Goal: Information Seeking & Learning: Learn about a topic

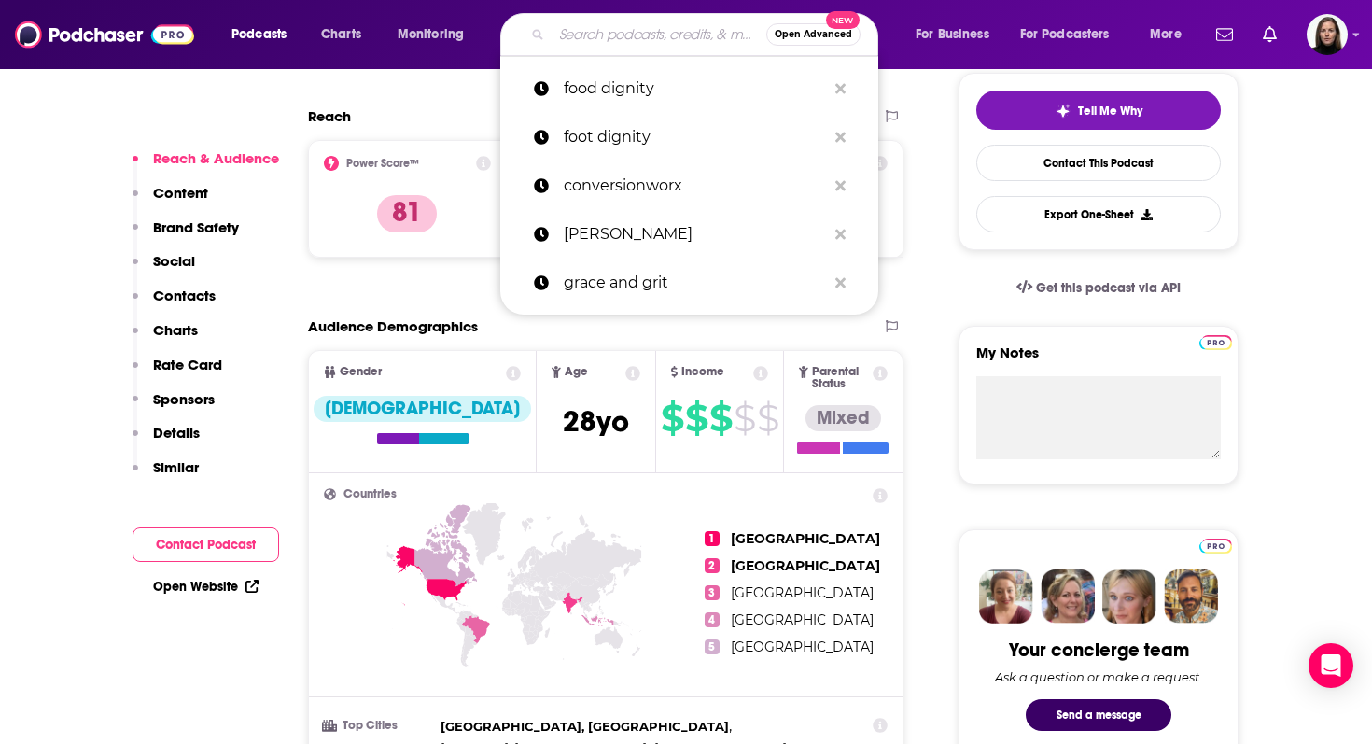
click at [558, 45] on input "Search podcasts, credits, & more..." at bounding box center [659, 35] width 215 height 30
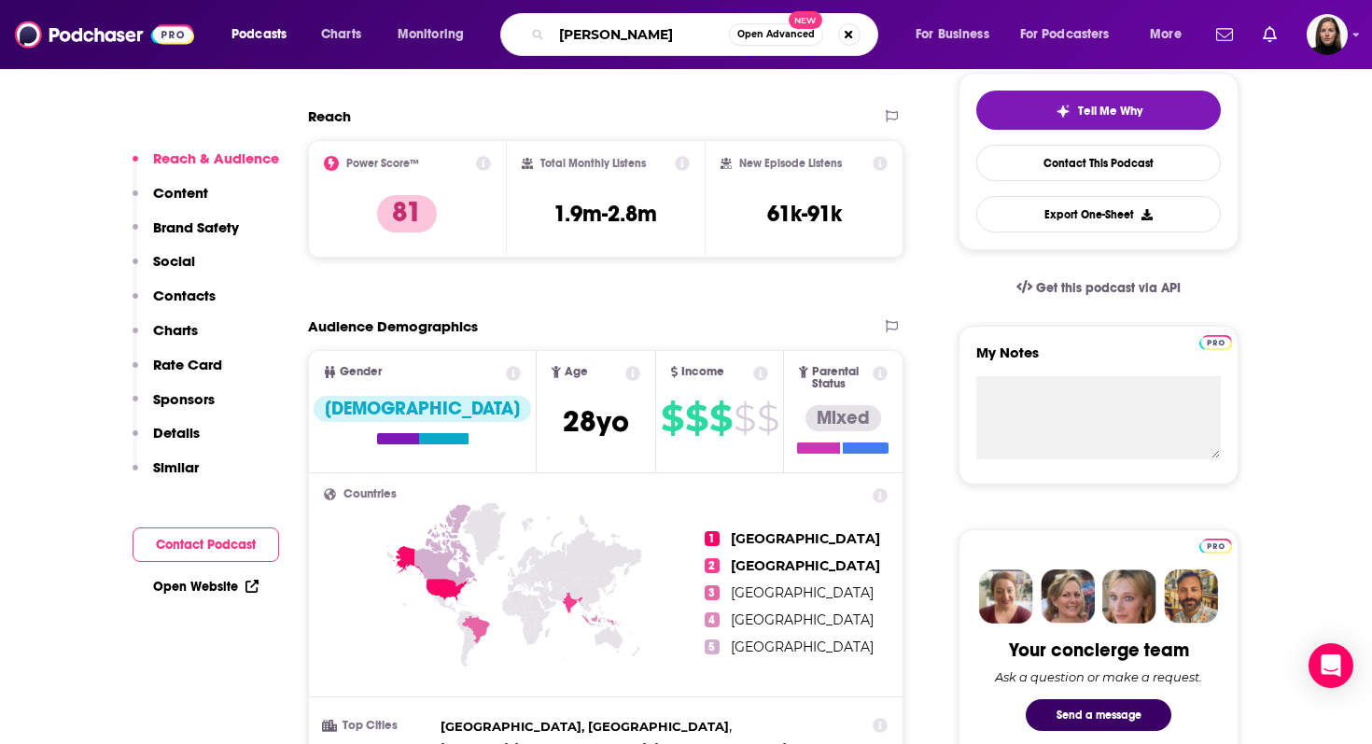
type input "[PERSON_NAME]"
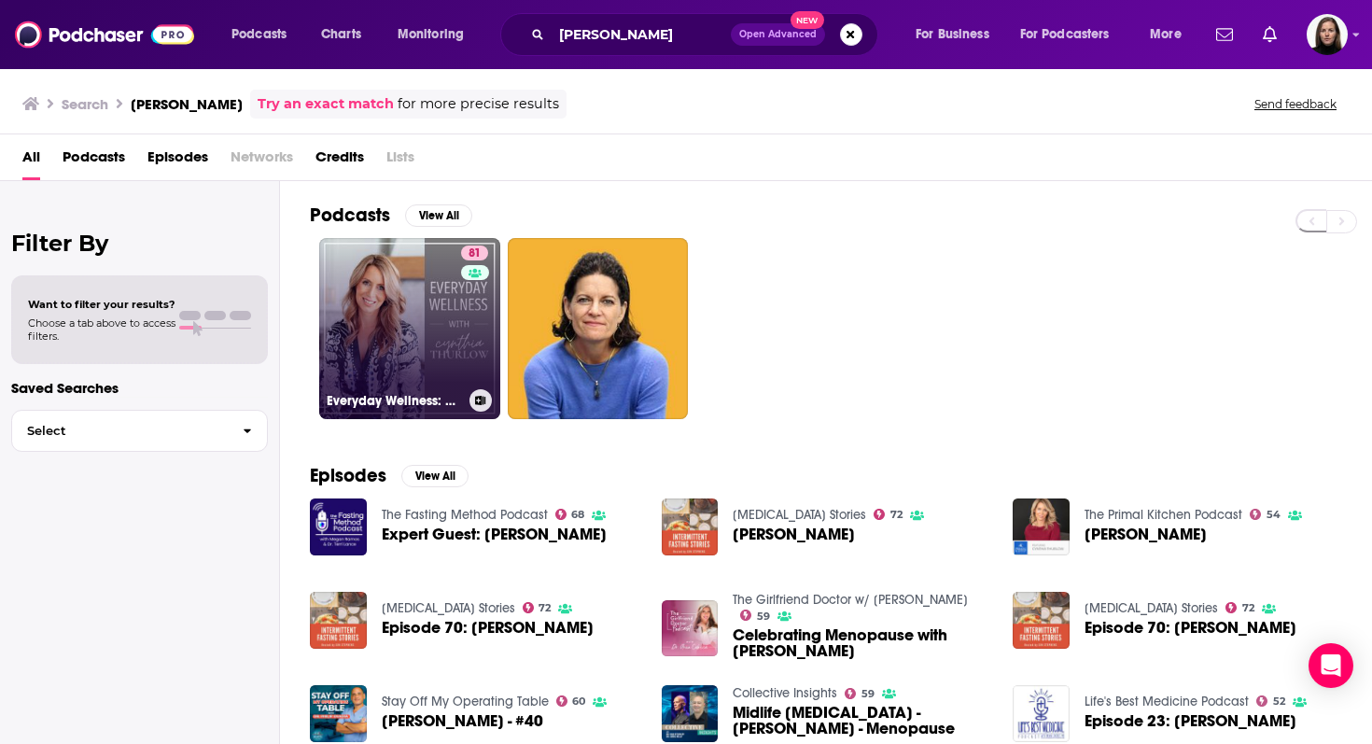
click at [387, 305] on link "81 Everyday Wellness: Midlife Hormones, Health, and Science for Women 35+" at bounding box center [409, 328] width 181 height 181
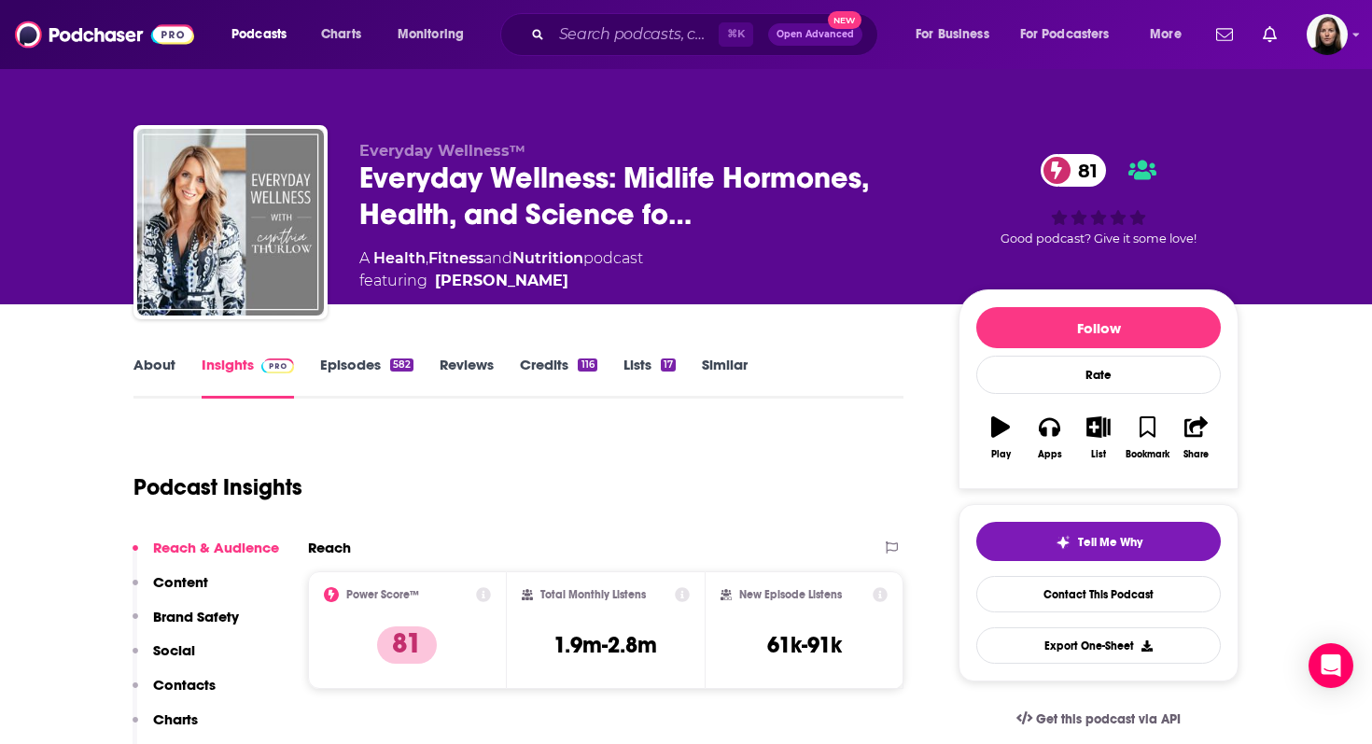
scroll to position [174, 0]
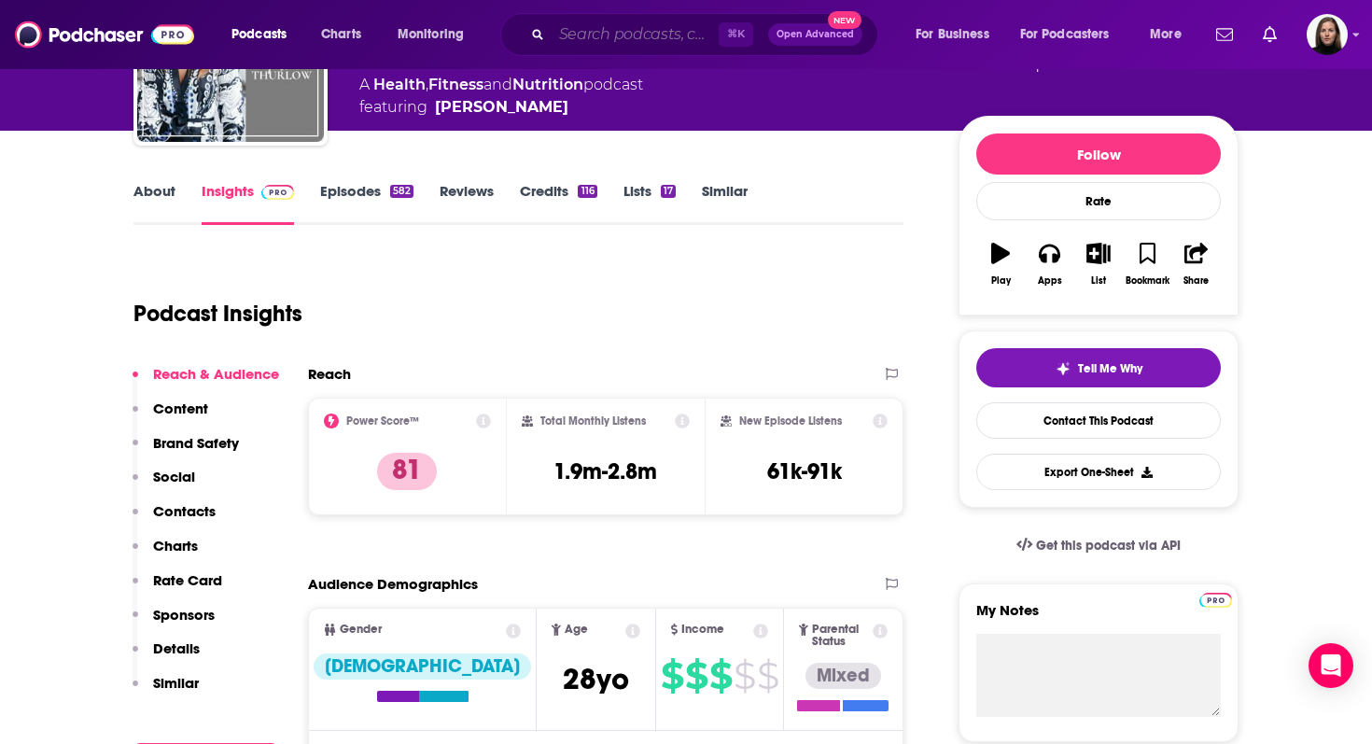
click at [593, 32] on input "Search podcasts, credits, & more..." at bounding box center [635, 35] width 167 height 30
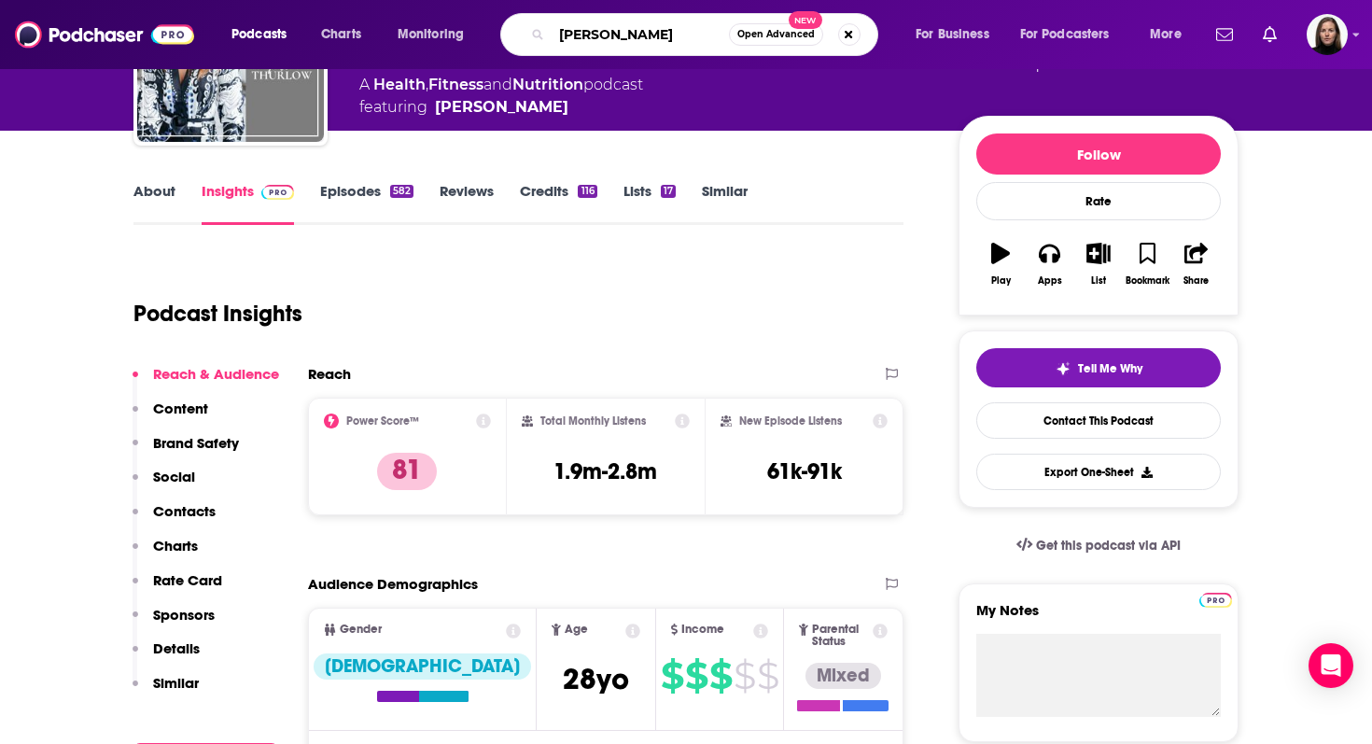
type input "[PERSON_NAME]"
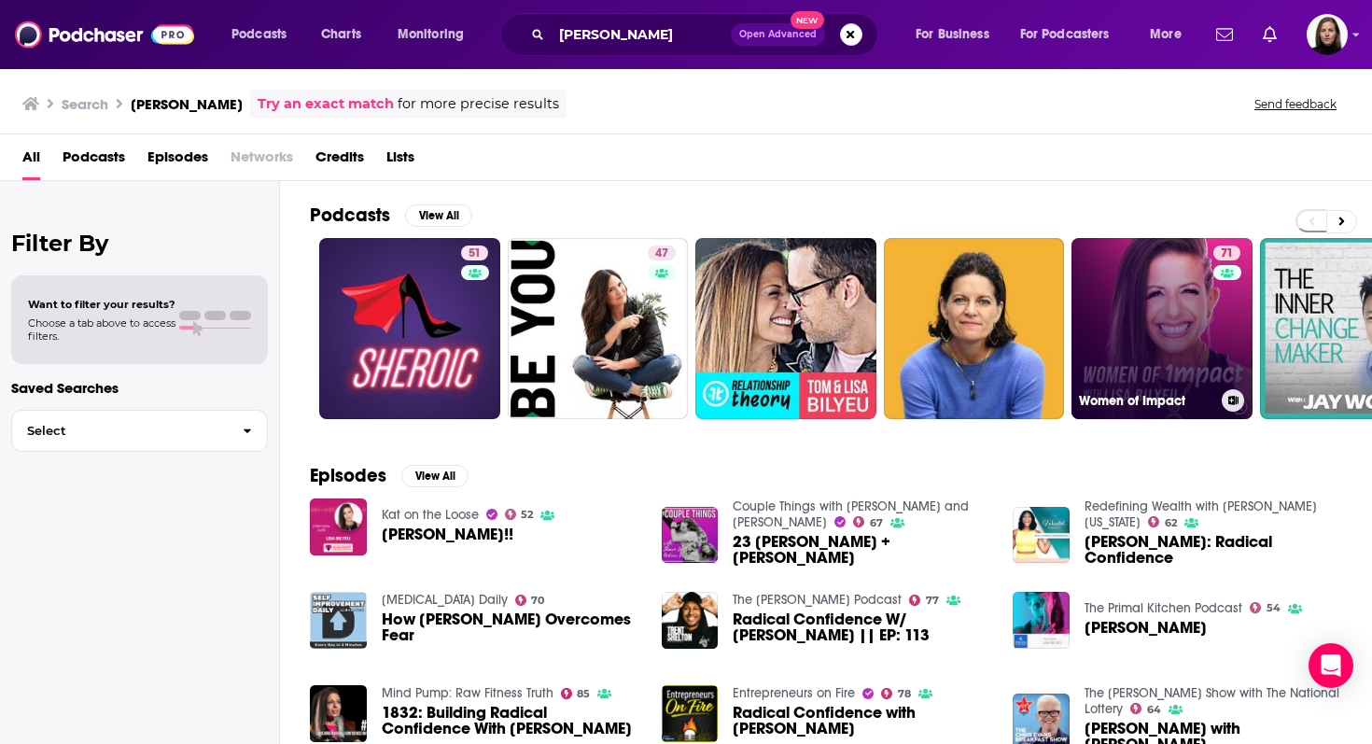
click at [1140, 343] on link "71 Women of Impact" at bounding box center [1161, 328] width 181 height 181
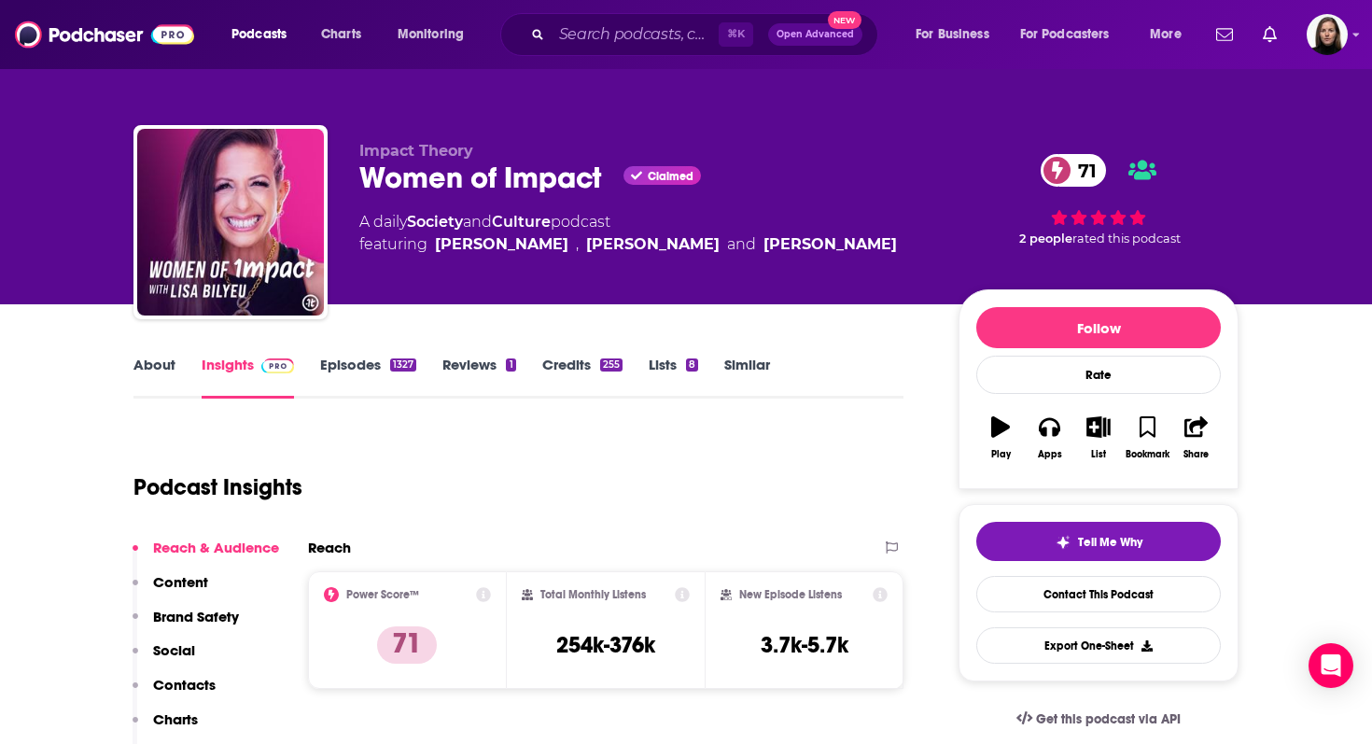
click at [355, 369] on link "Episodes 1327" at bounding box center [368, 377] width 96 height 43
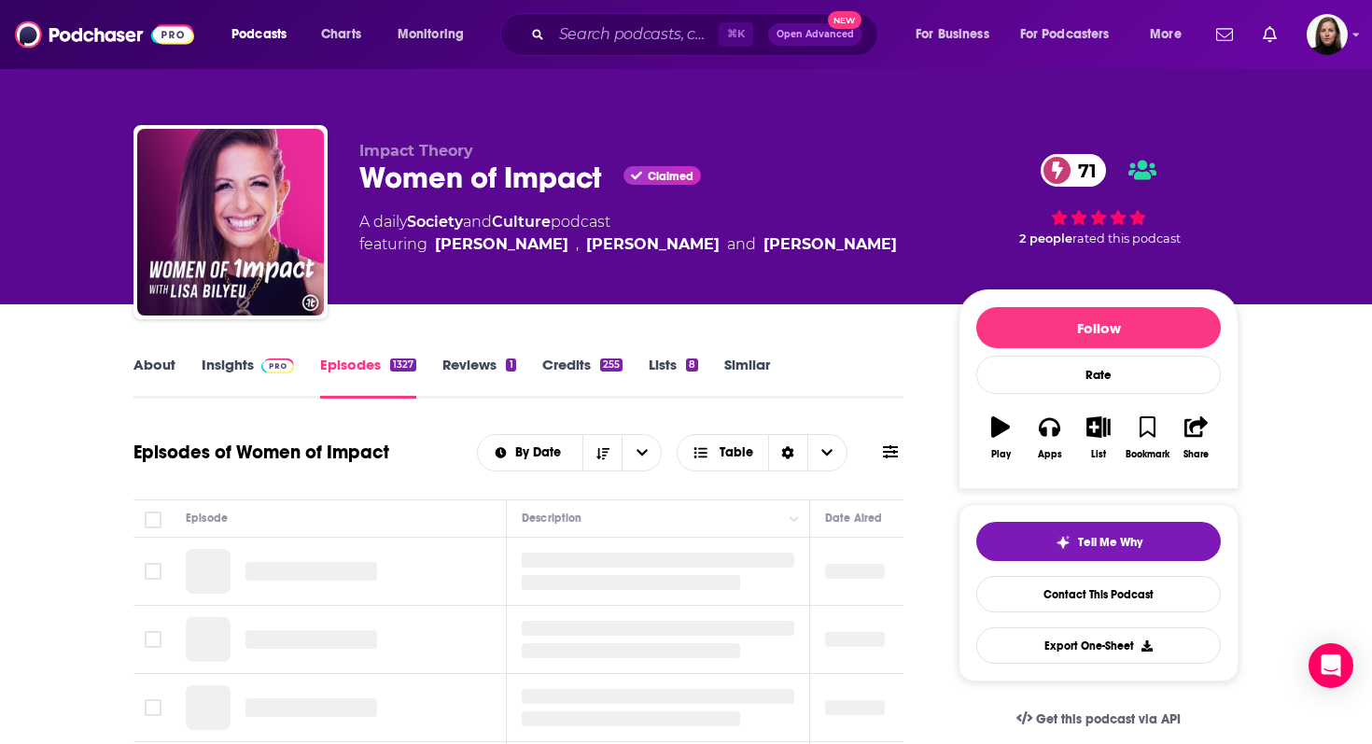
click at [215, 362] on link "Insights" at bounding box center [248, 377] width 92 height 43
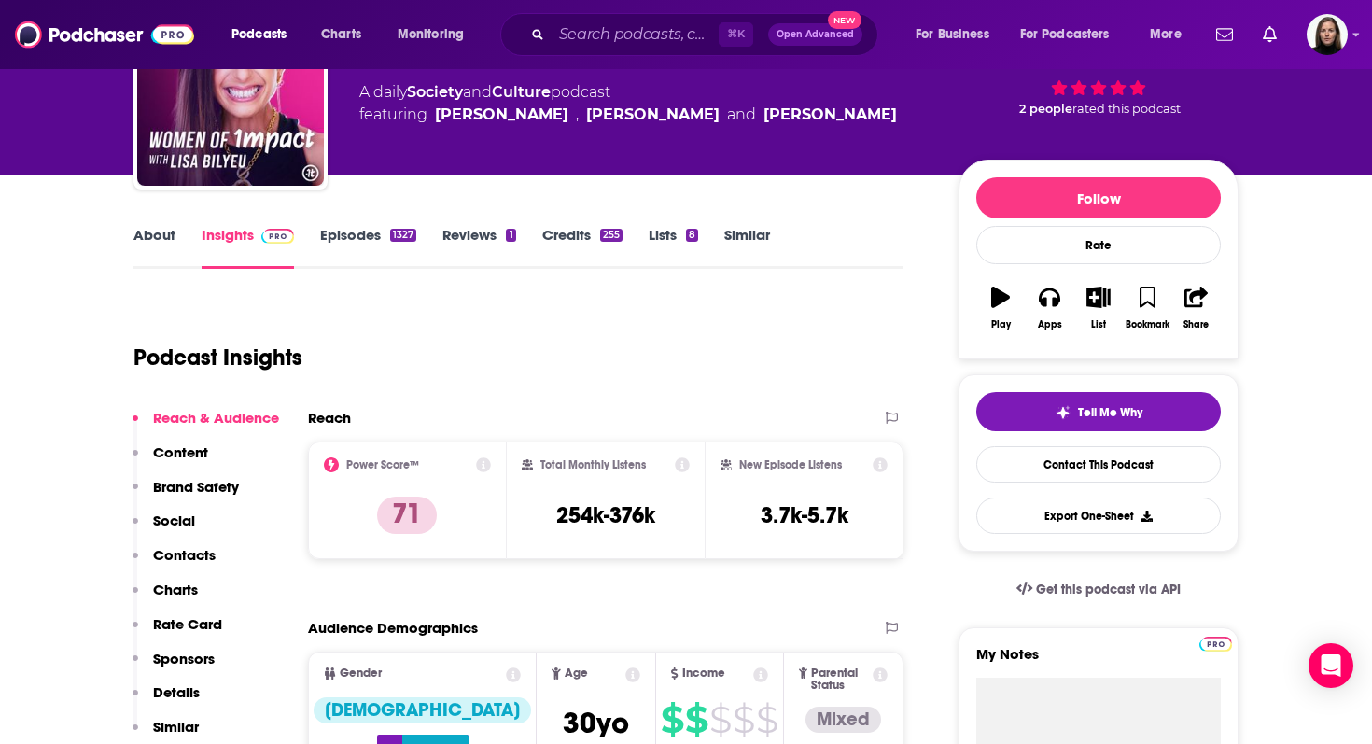
scroll to position [144, 0]
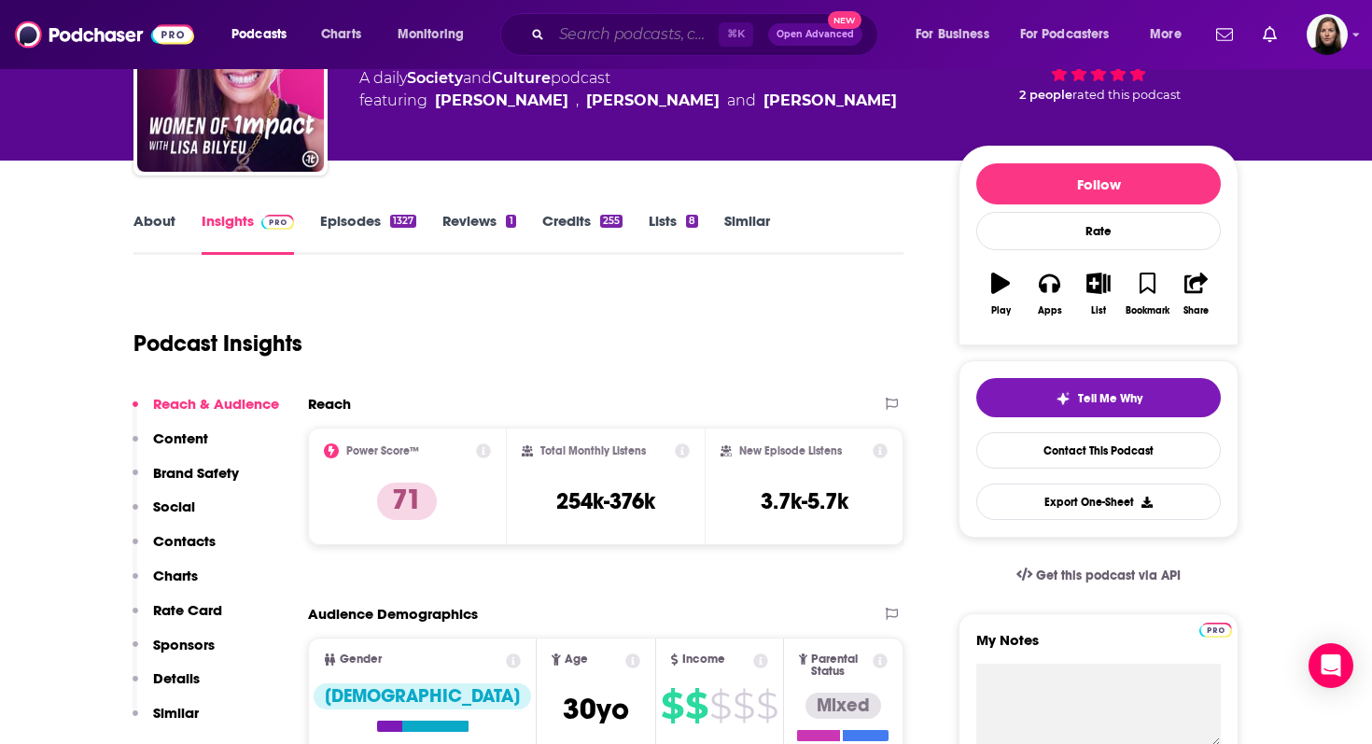
click at [583, 37] on input "Search podcasts, credits, & more..." at bounding box center [635, 35] width 167 height 30
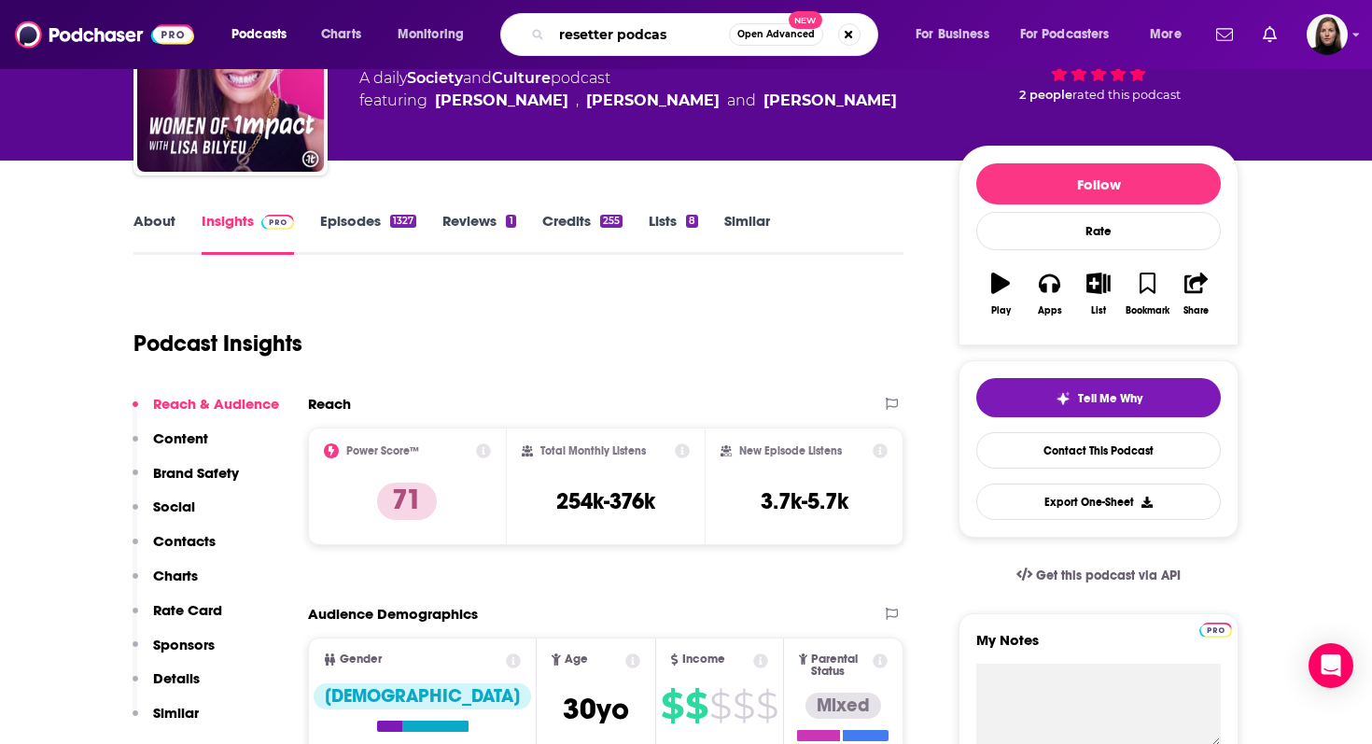
type input "resetter podcast"
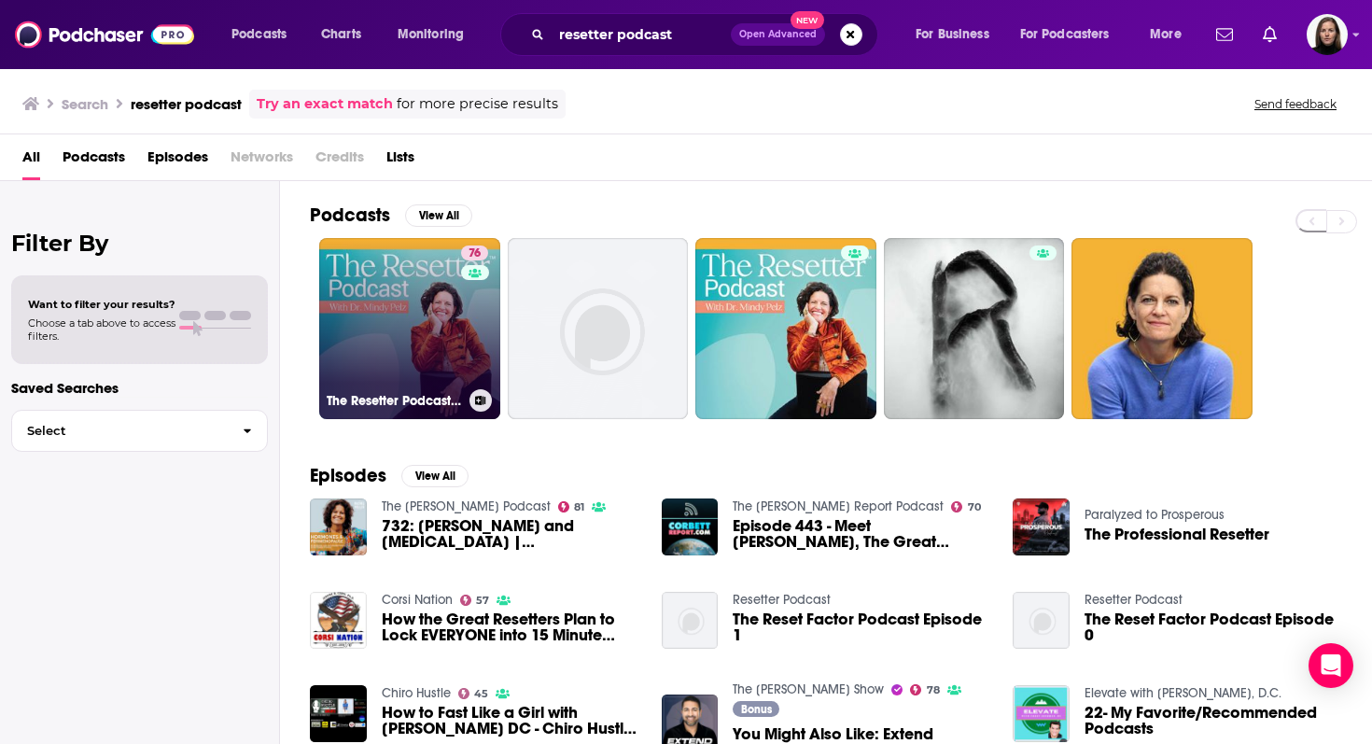
click at [392, 297] on link "76 The Resetter Podcast with Dr. [PERSON_NAME]" at bounding box center [409, 328] width 181 height 181
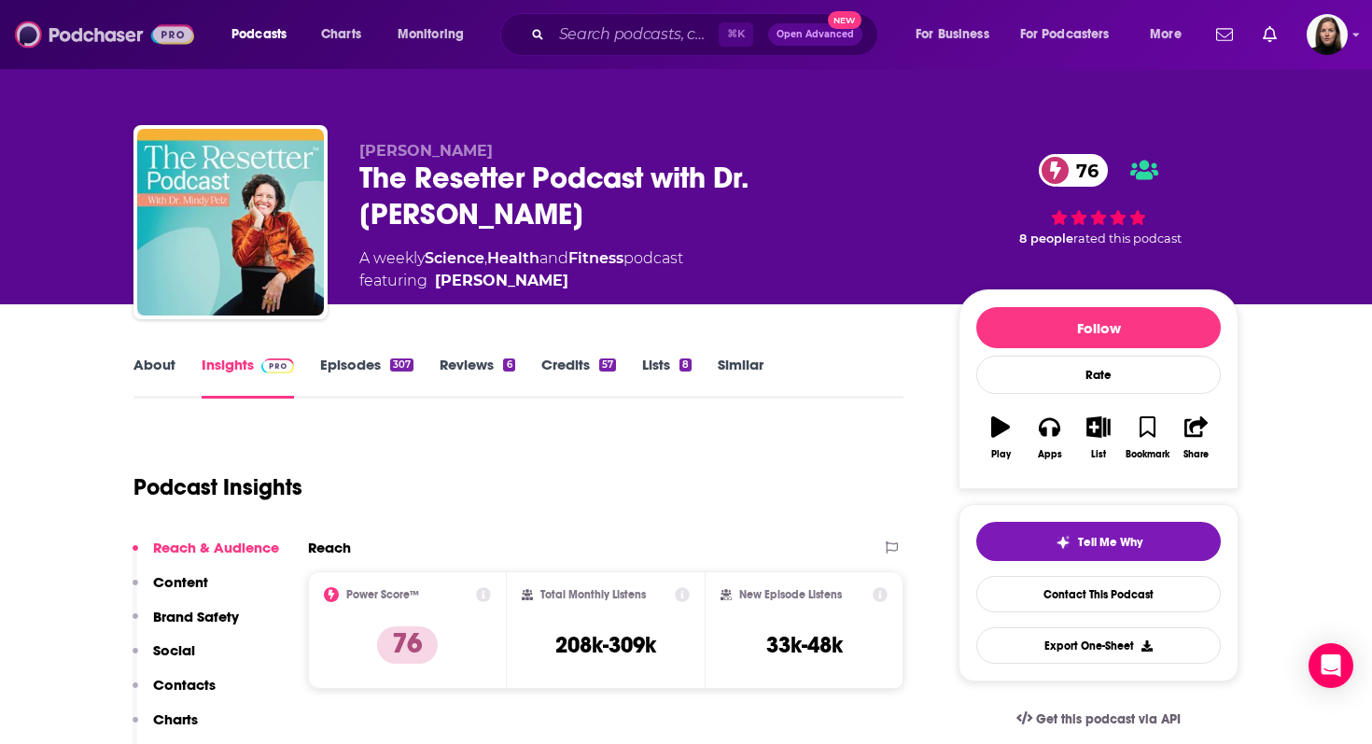
click at [96, 28] on img at bounding box center [104, 34] width 179 height 35
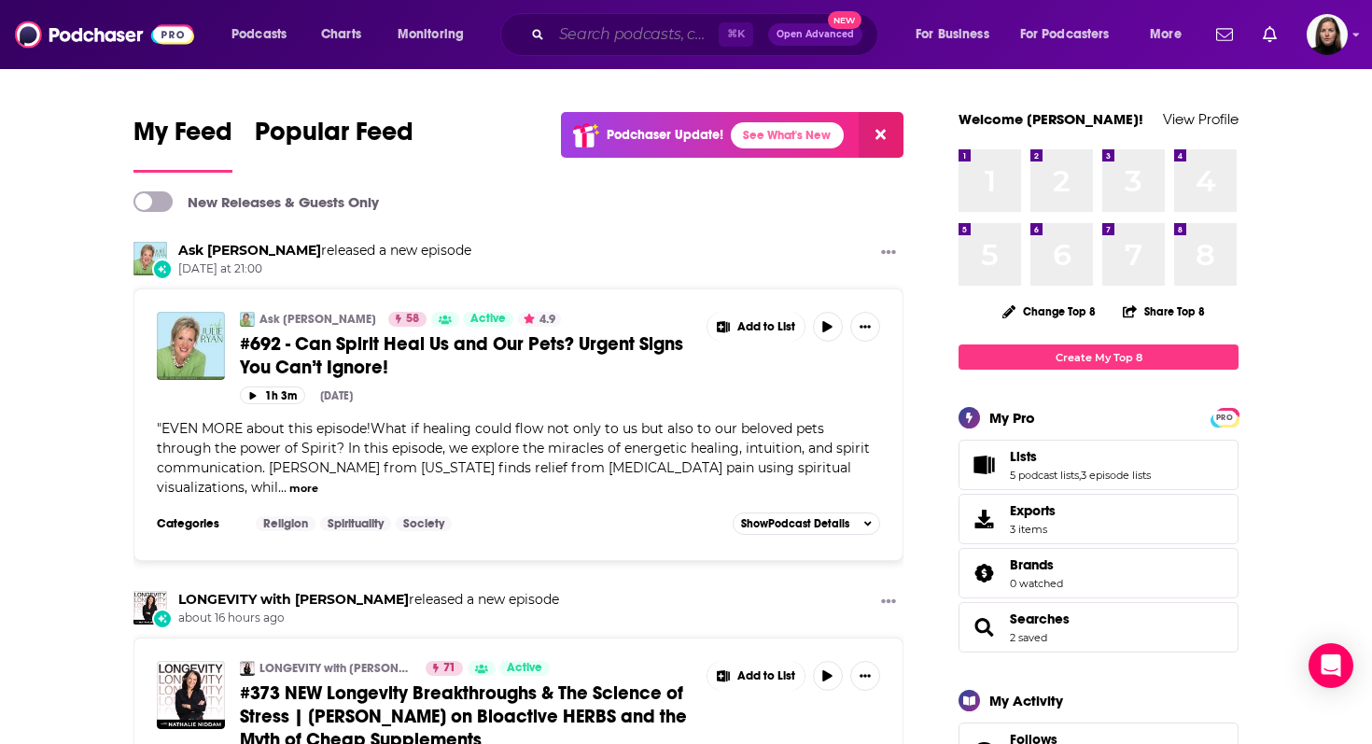
click at [687, 35] on input "Search podcasts, credits, & more..." at bounding box center [635, 35] width 167 height 30
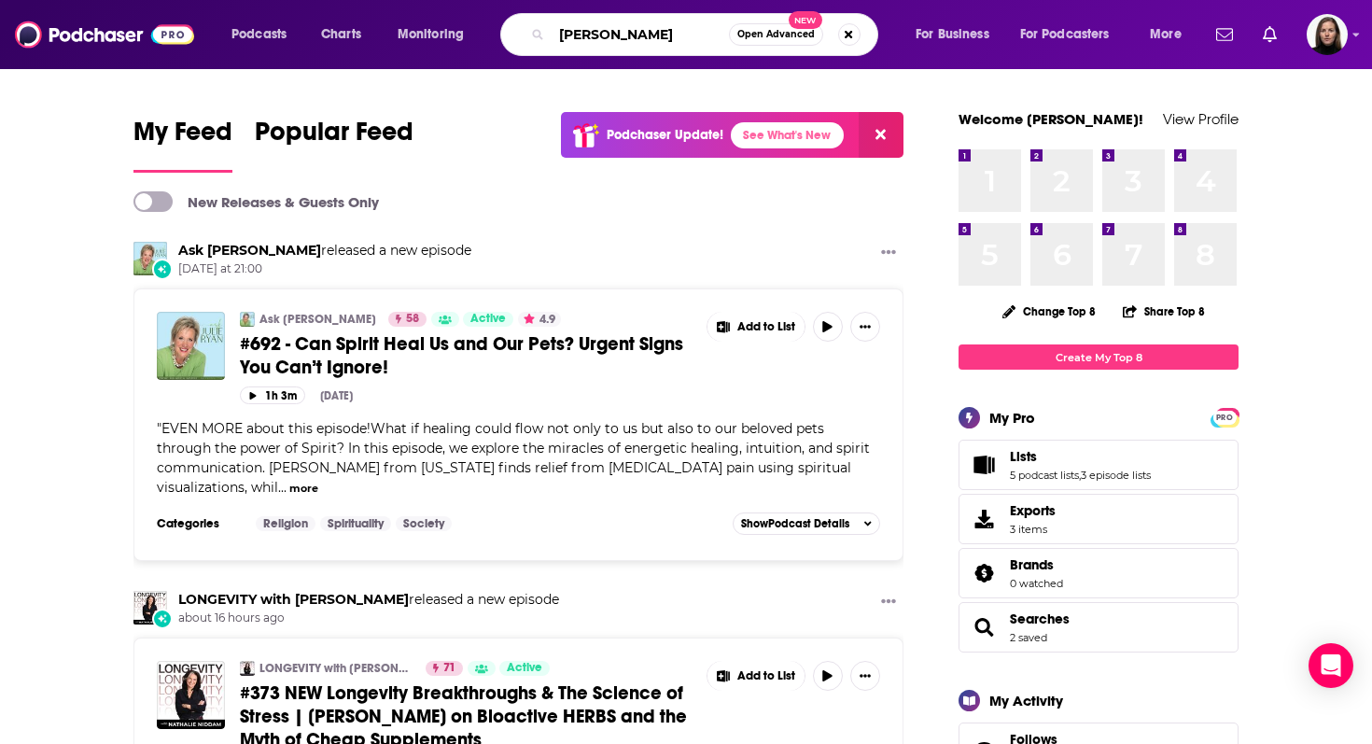
type input "[PERSON_NAME]"
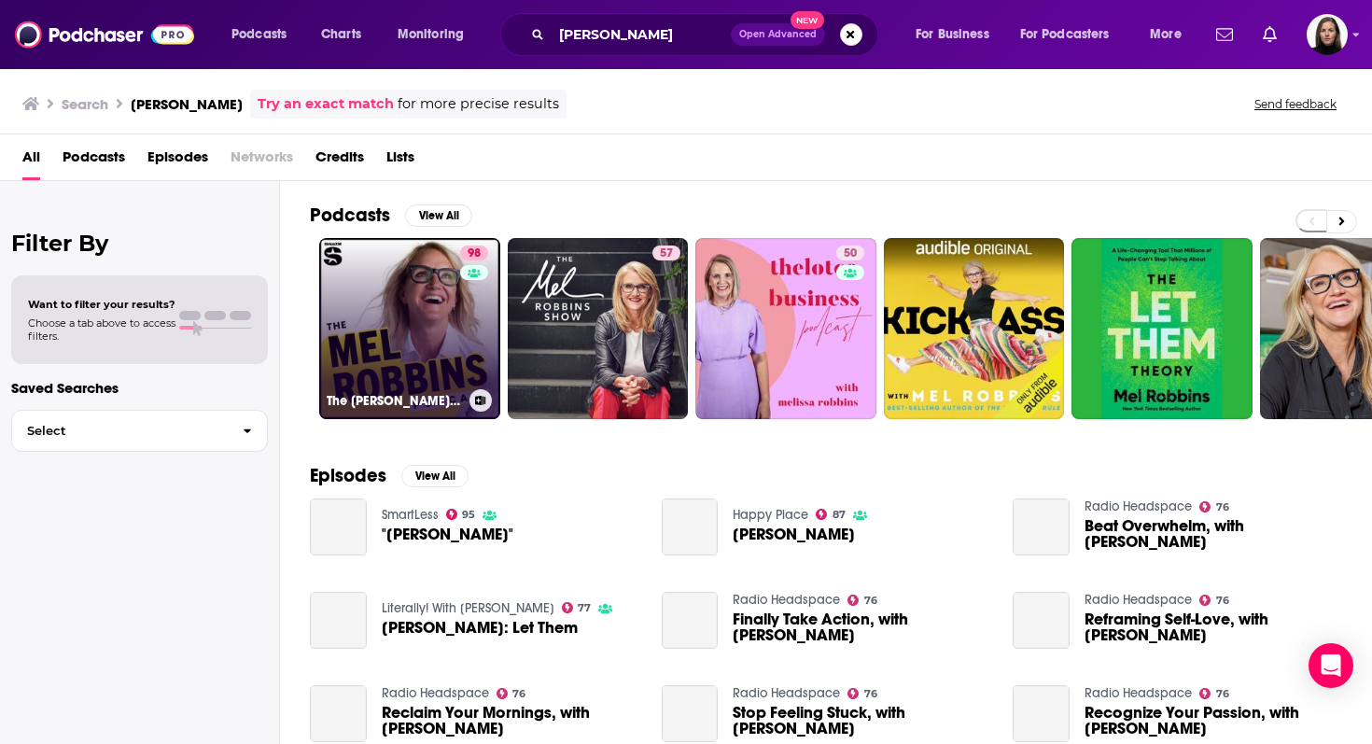
click at [422, 321] on link "98 The [PERSON_NAME] Podcast" at bounding box center [409, 328] width 181 height 181
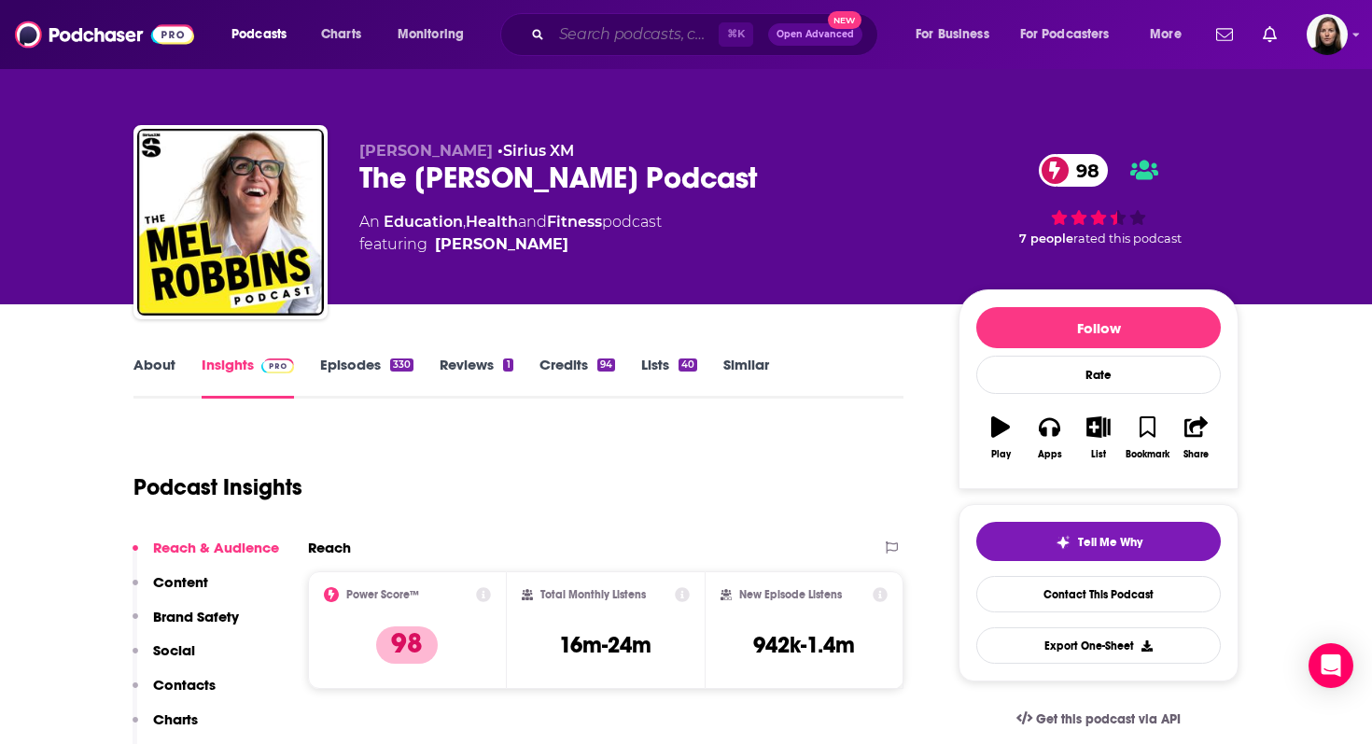
click at [625, 29] on input "Search podcasts, credits, & more..." at bounding box center [635, 35] width 167 height 30
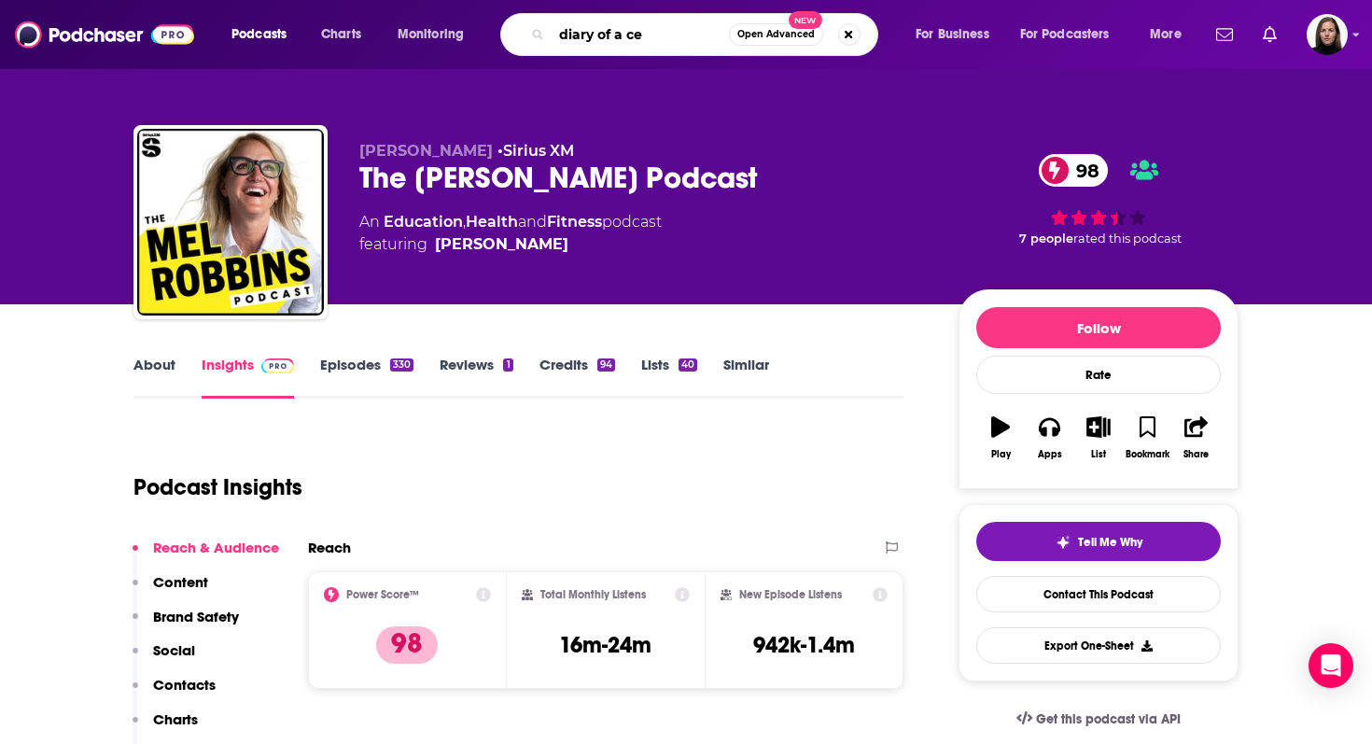
type input "diary of a ceo"
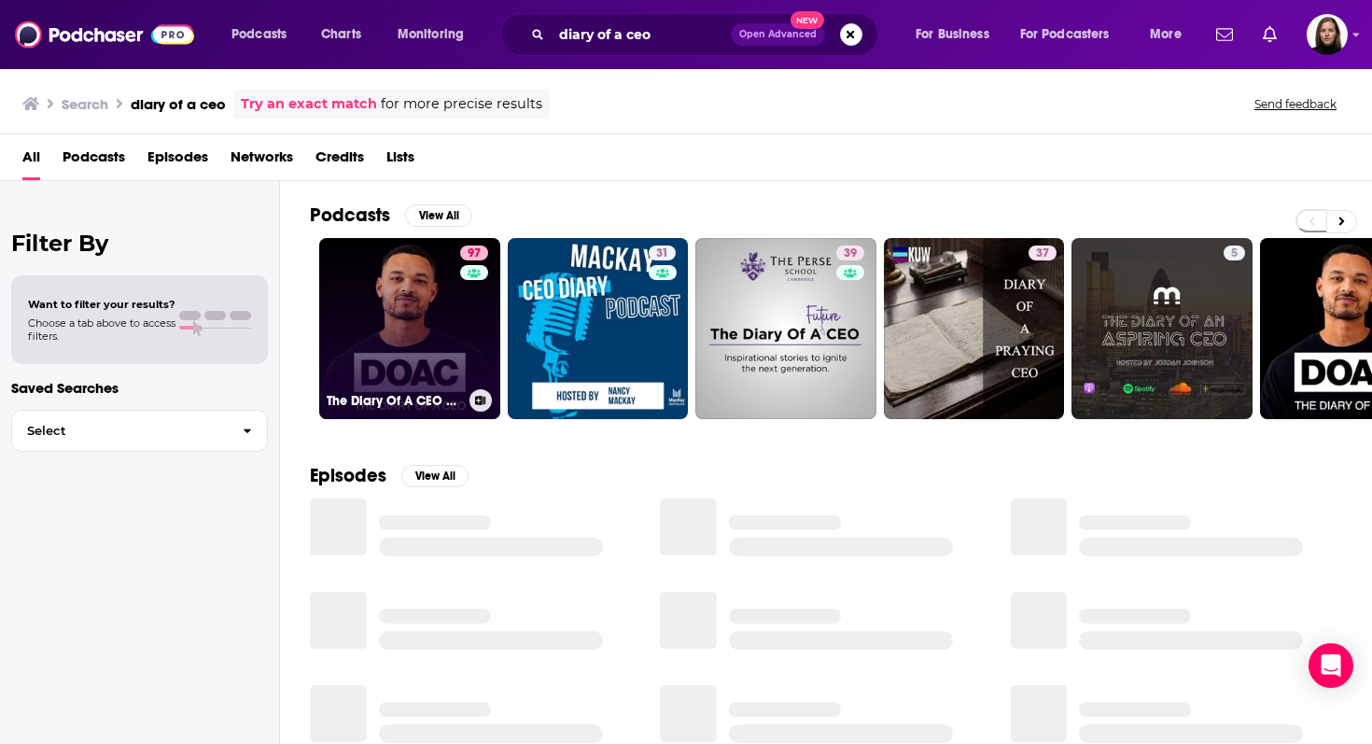
click at [383, 341] on link "97 The Diary Of A CEO with [PERSON_NAME]" at bounding box center [409, 328] width 181 height 181
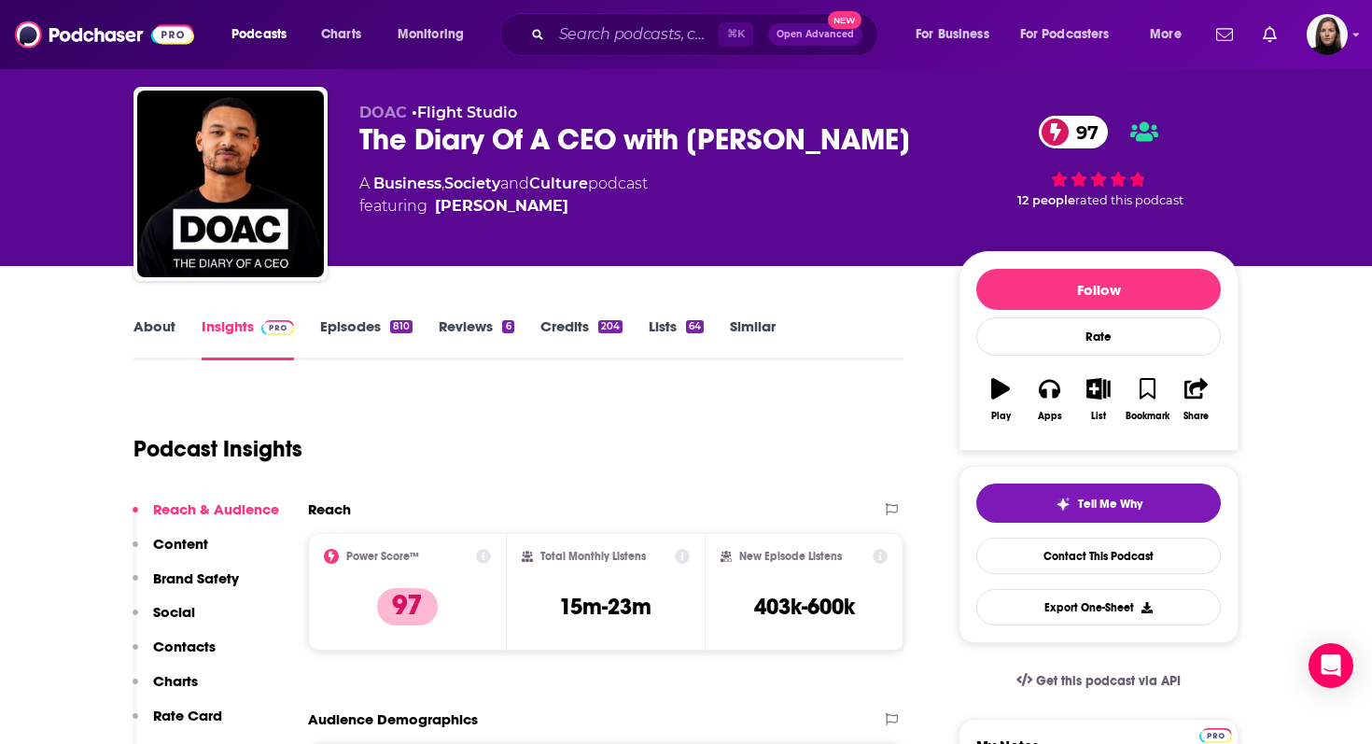
scroll to position [37, 0]
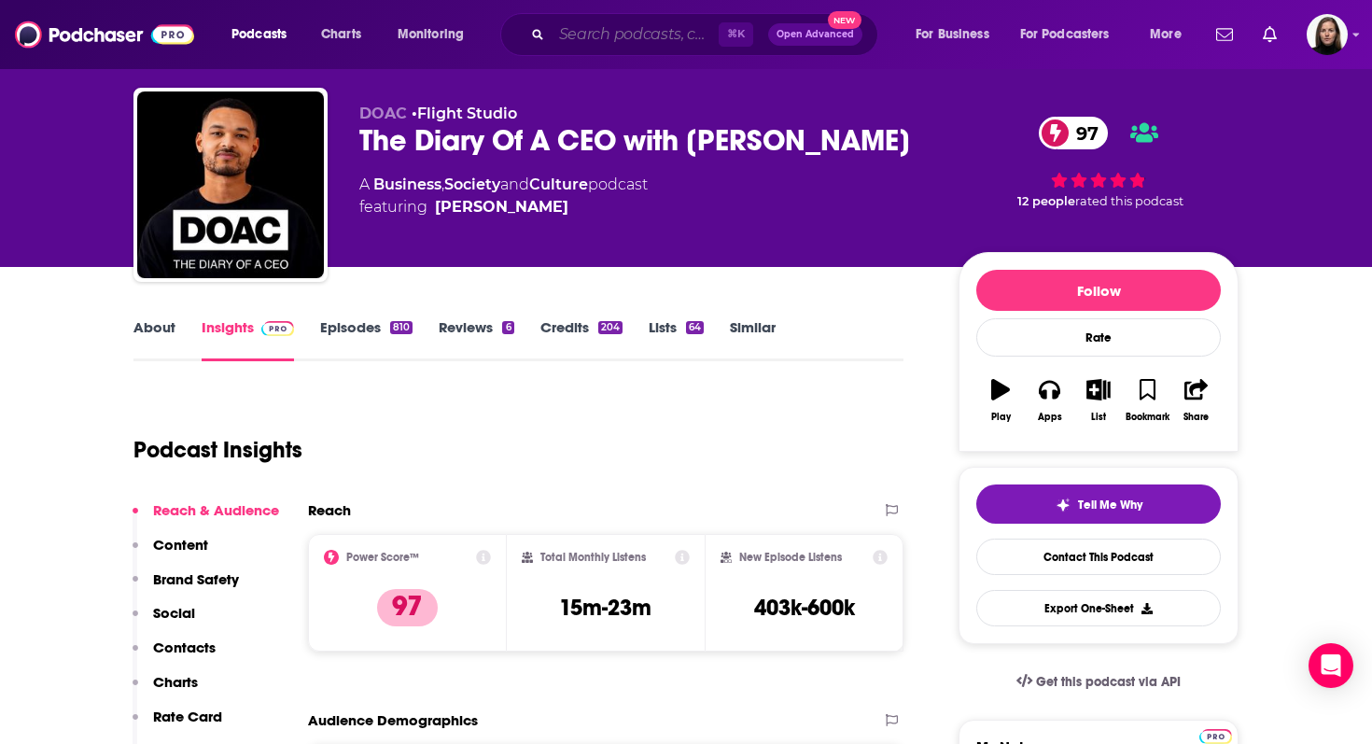
click at [636, 35] on input "Search podcasts, credits, & more..." at bounding box center [635, 35] width 167 height 30
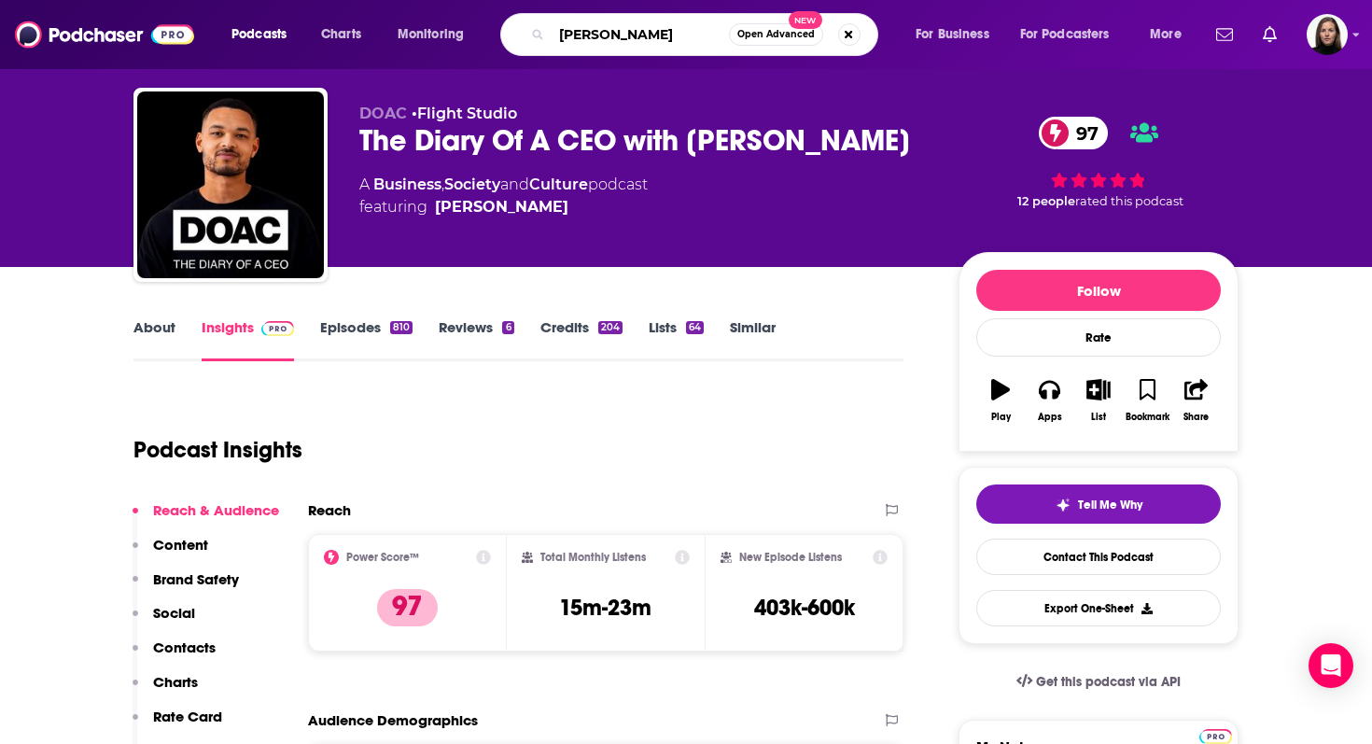
type input "[PERSON_NAME]"
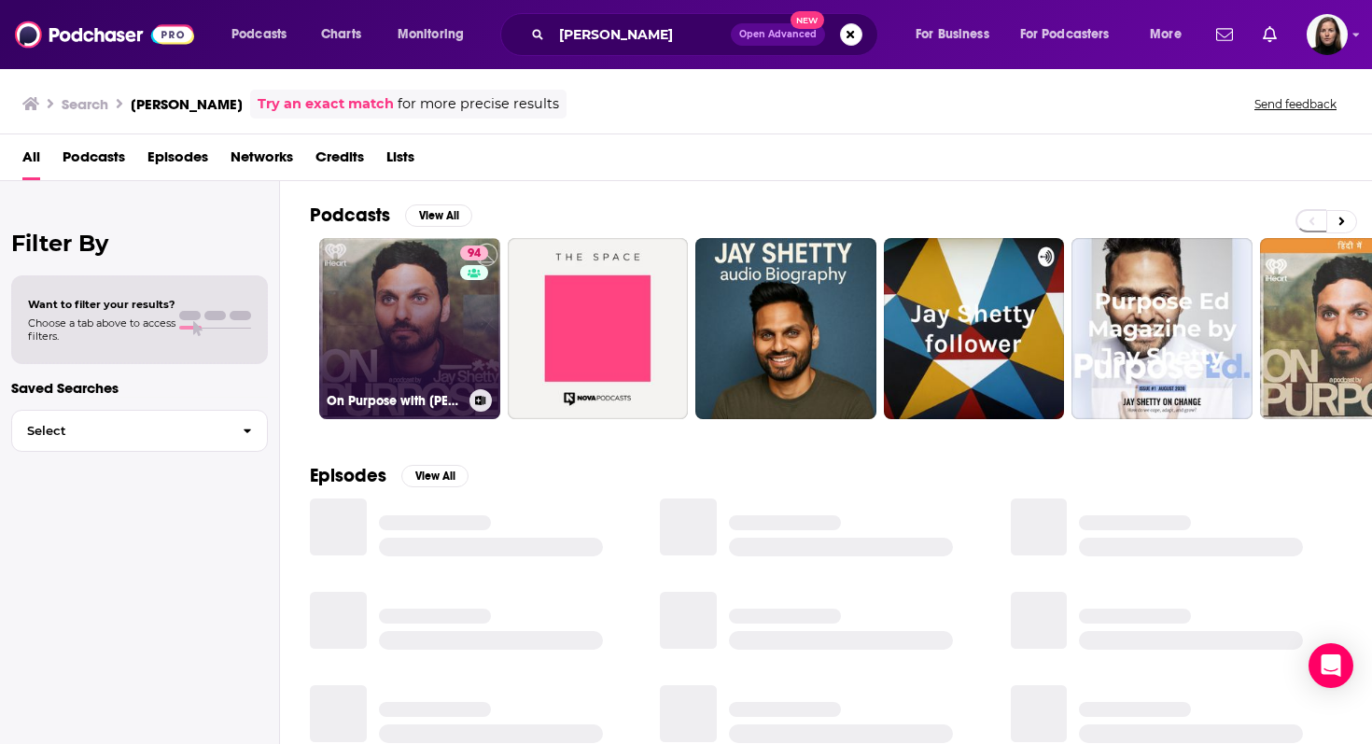
click at [417, 267] on link "94 On Purpose with [PERSON_NAME]" at bounding box center [409, 328] width 181 height 181
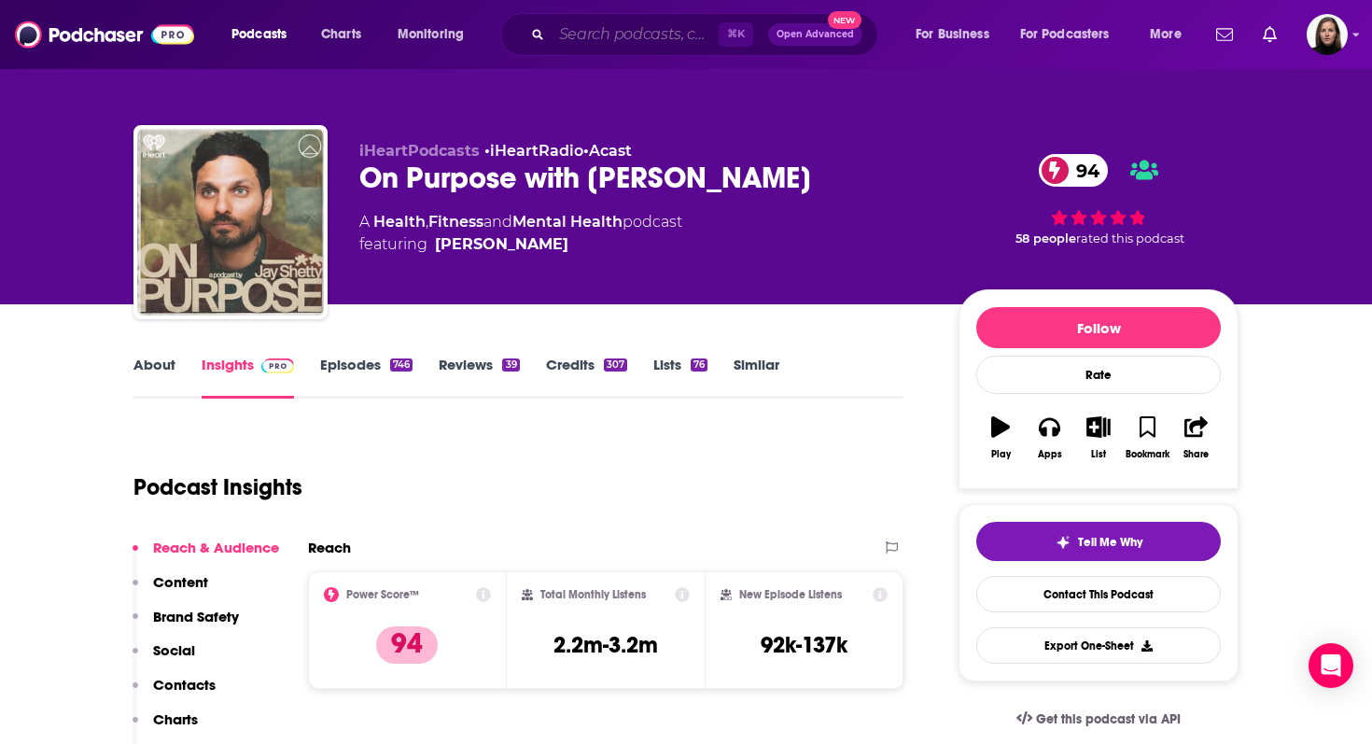
click at [601, 37] on input "Search podcasts, credits, & more..." at bounding box center [635, 35] width 167 height 30
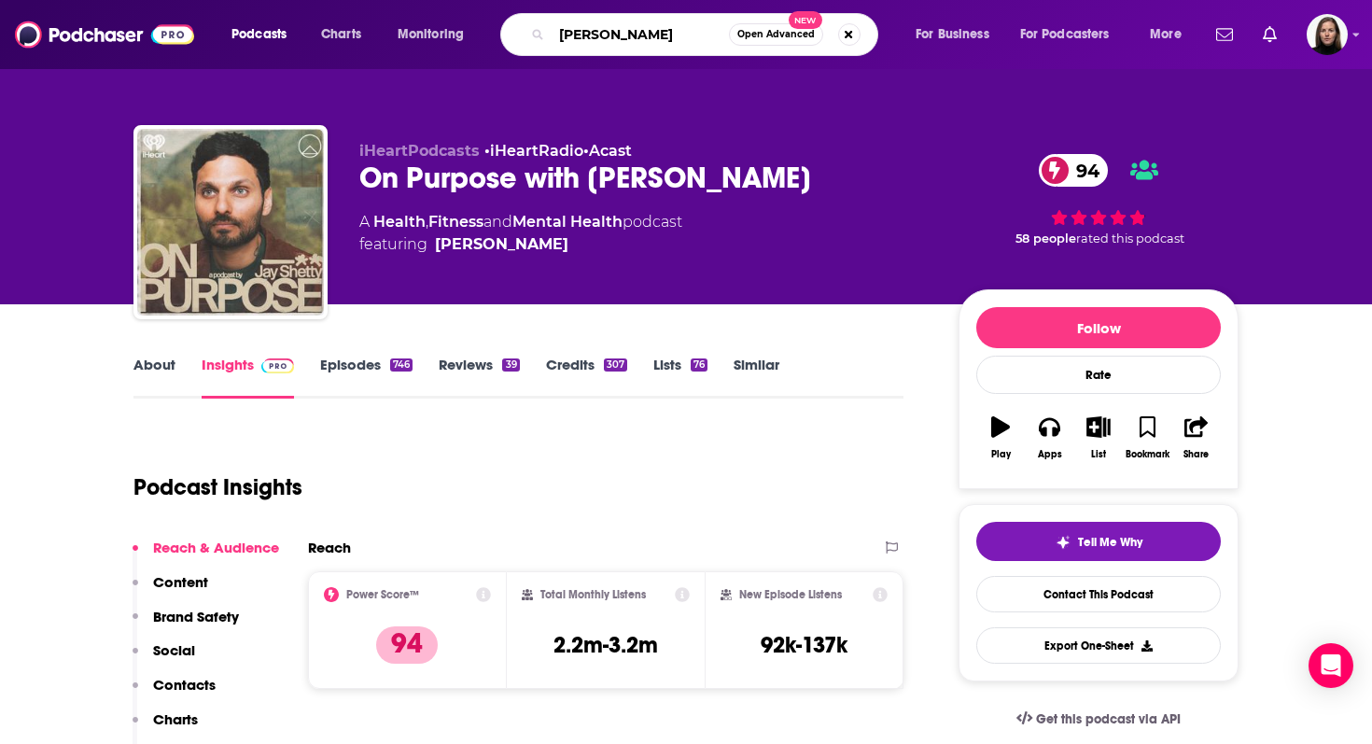
type input "[PERSON_NAME]"
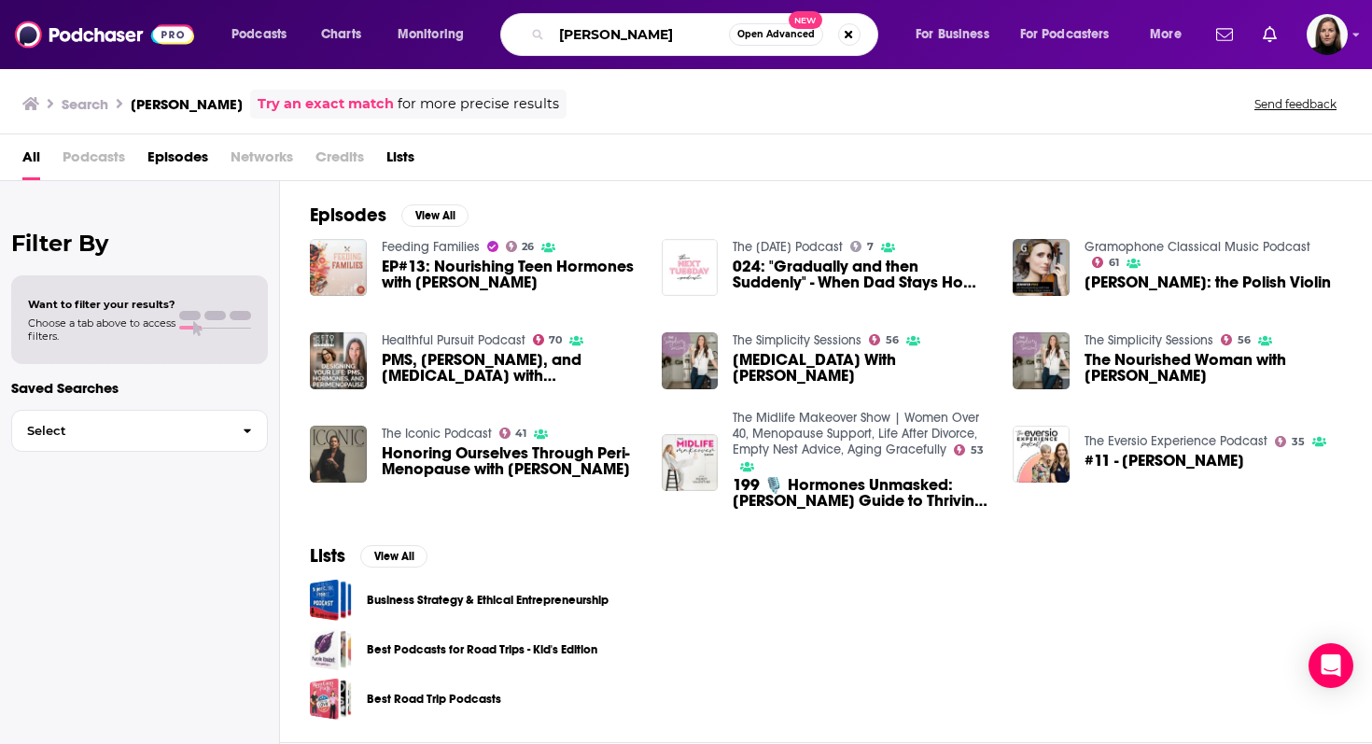
click at [580, 33] on input "[PERSON_NAME]" at bounding box center [640, 35] width 177 height 30
type input "[PERSON_NAME]"
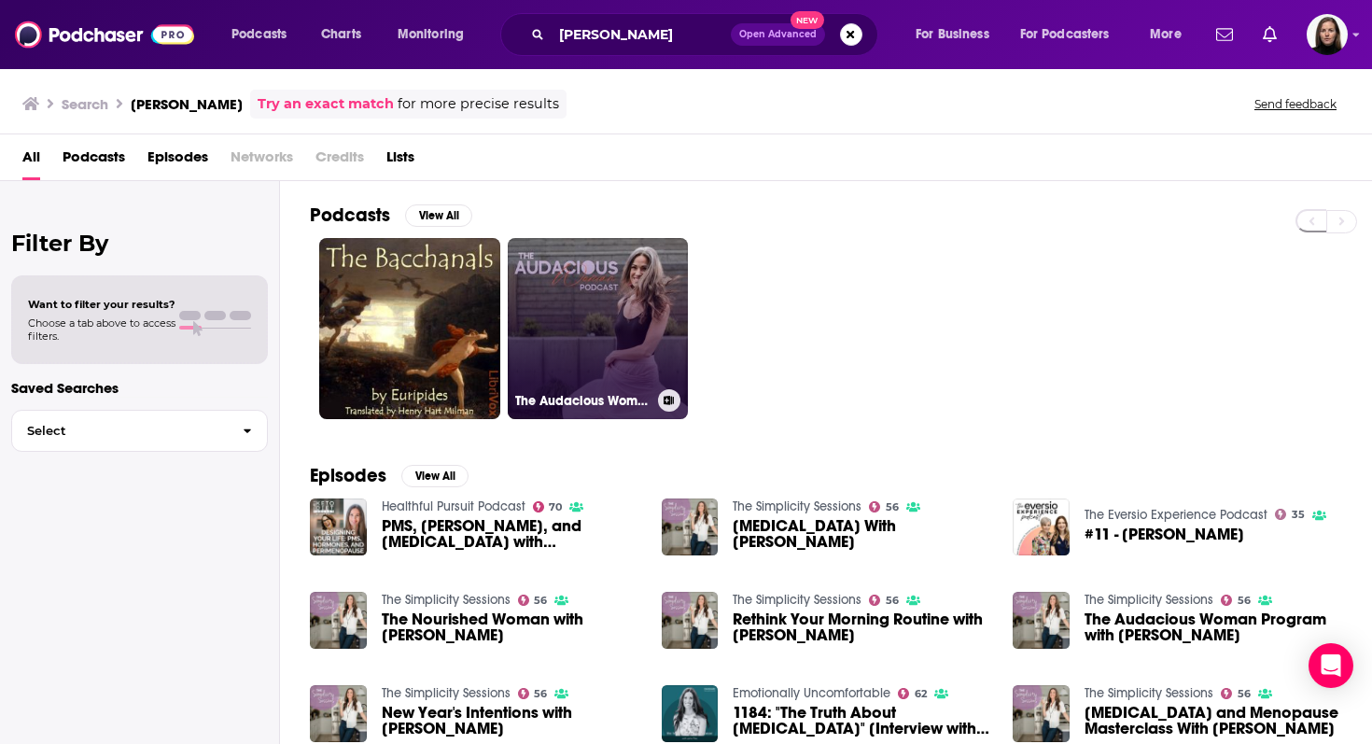
click at [608, 303] on link "The Audacious Woman" at bounding box center [598, 328] width 181 height 181
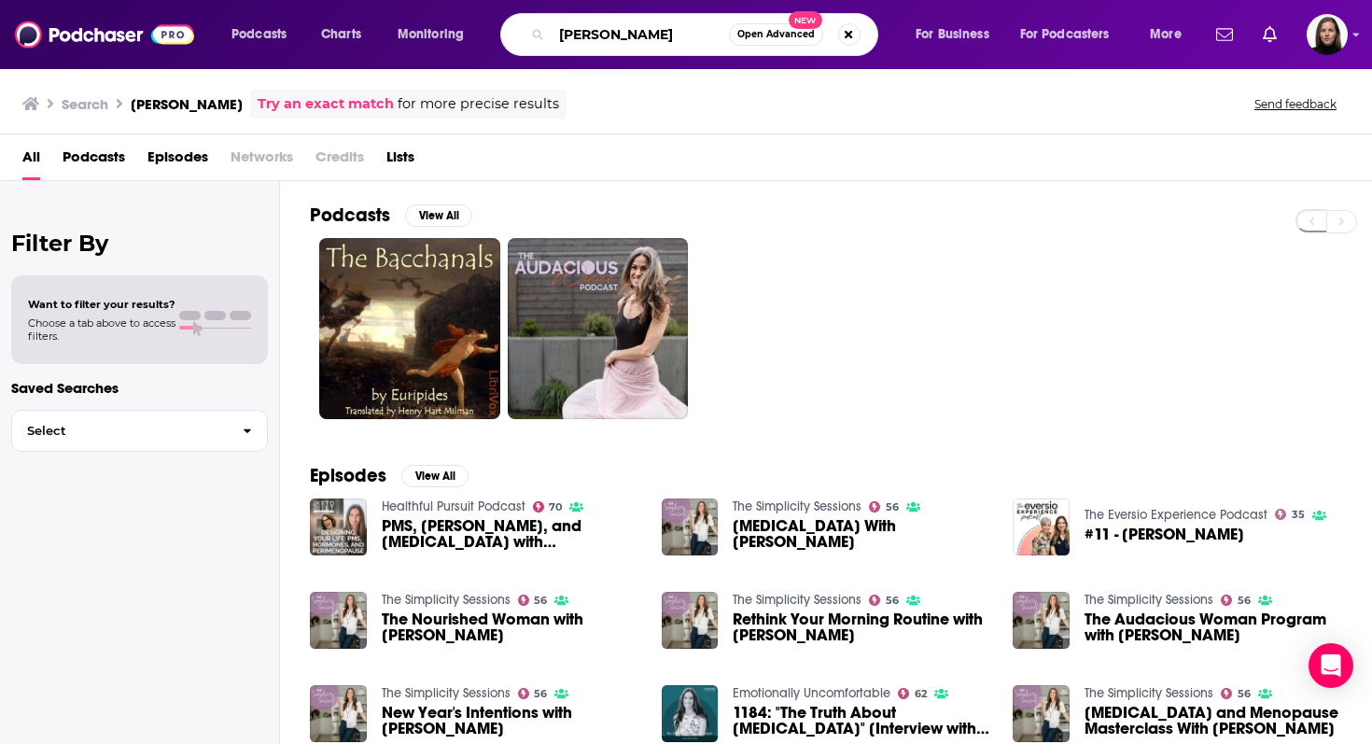
drag, startPoint x: 649, startPoint y: 39, endPoint x: 387, endPoint y: 37, distance: 261.3
click at [387, 37] on div "Podcasts Charts Monitoring [PERSON_NAME] Open Advanced New For Business For Pod…" at bounding box center [708, 34] width 981 height 43
type input "simplicity session"
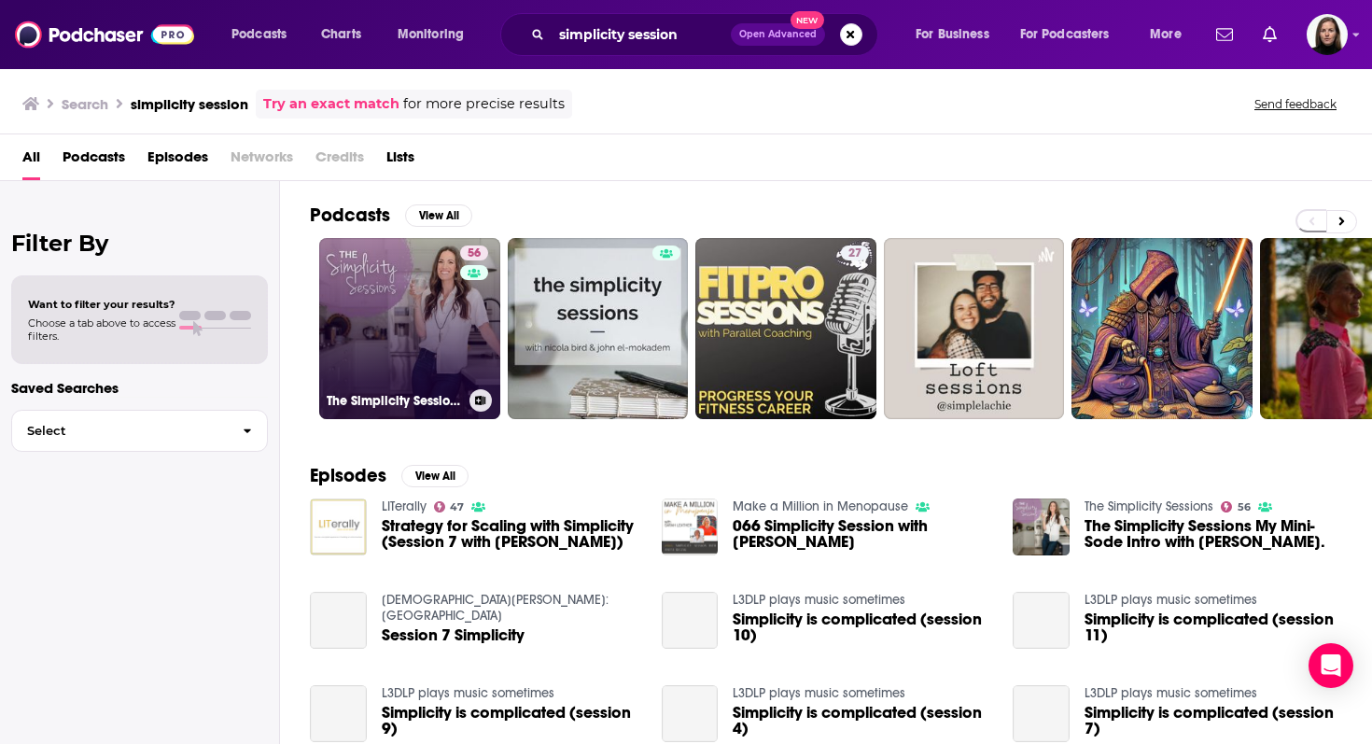
click at [404, 313] on link "56 The Simplicity Sessions" at bounding box center [409, 328] width 181 height 181
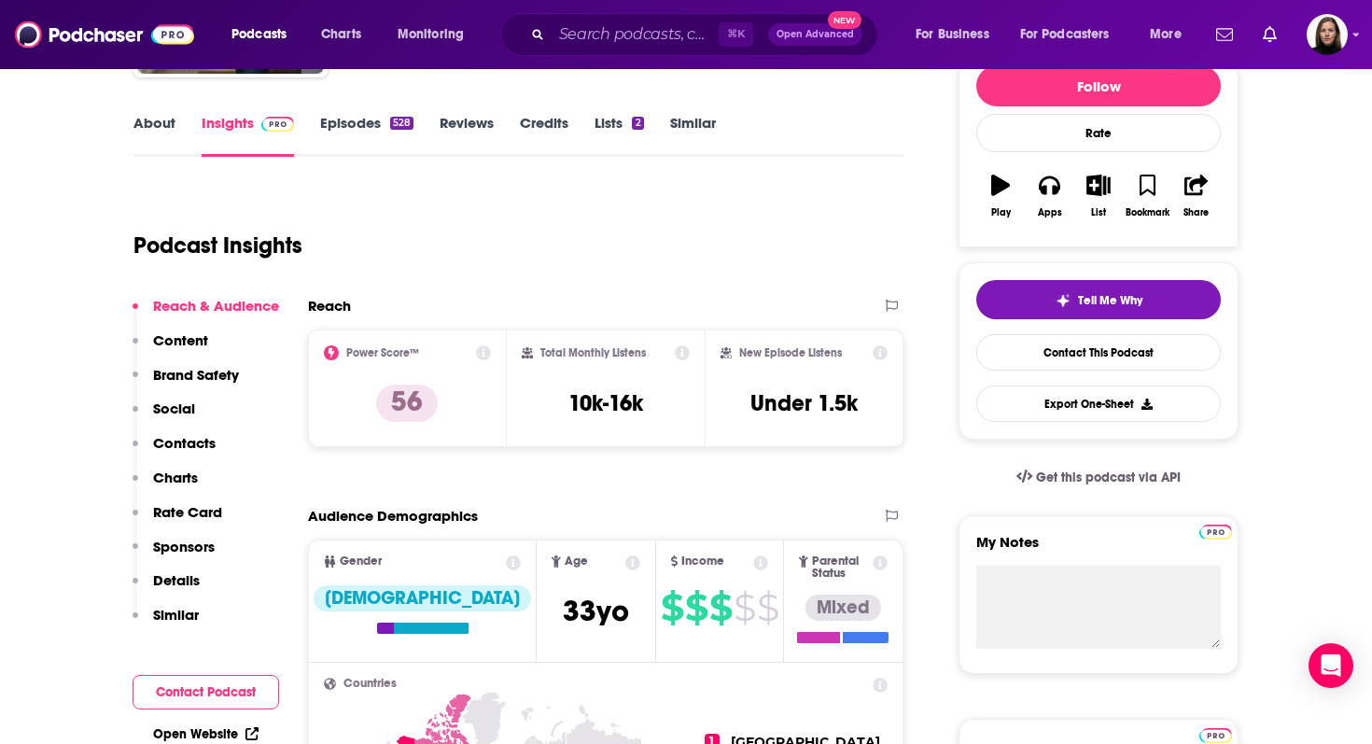
scroll to position [244, 0]
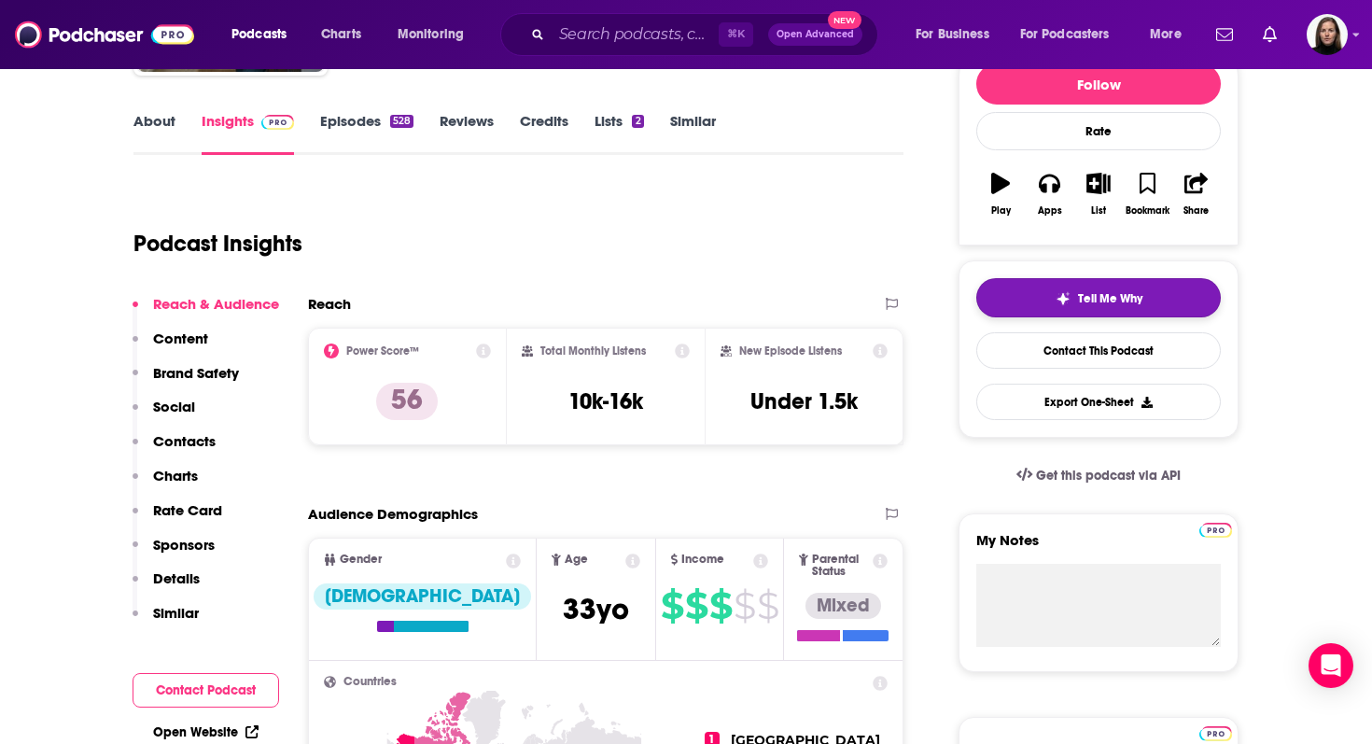
click at [1061, 286] on button "Tell Me Why" at bounding box center [1098, 297] width 245 height 39
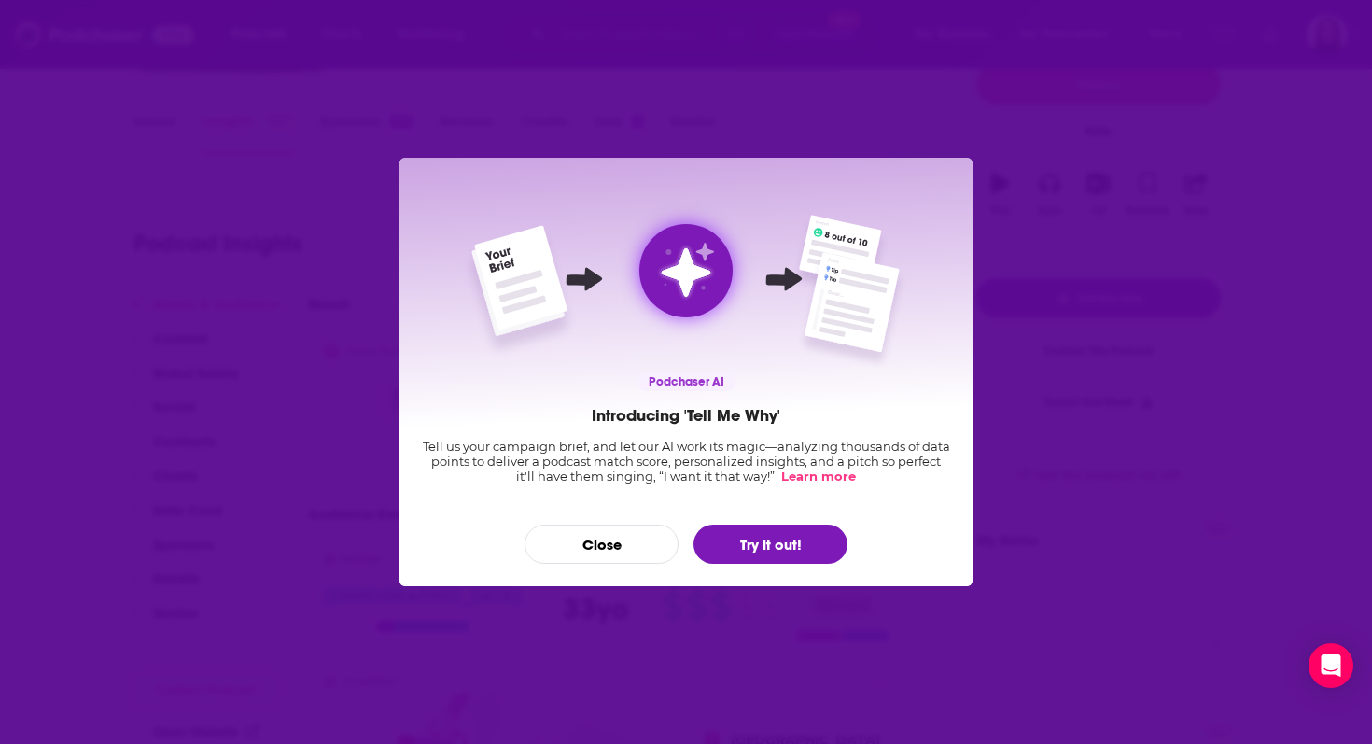
scroll to position [0, 0]
click at [782, 549] on button "Try it out!" at bounding box center [770, 543] width 154 height 39
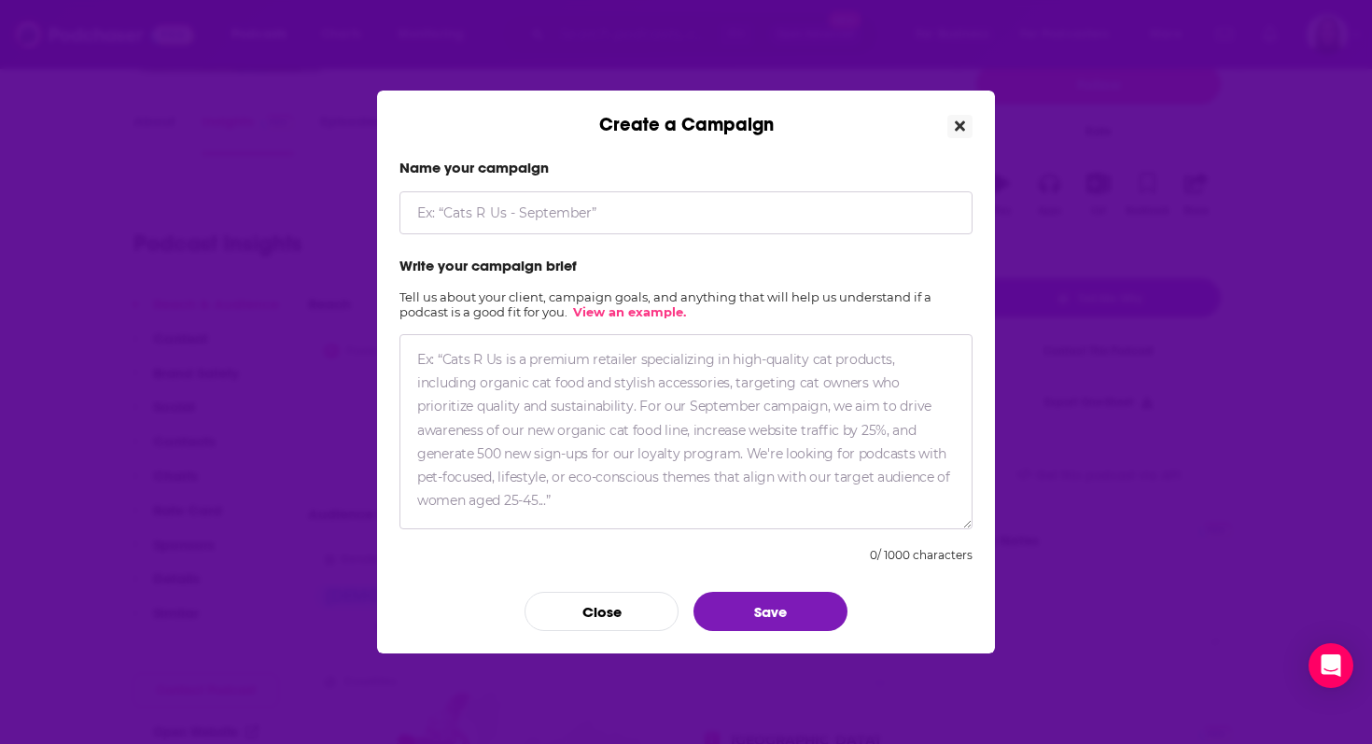
click at [964, 126] on icon "Close" at bounding box center [960, 126] width 10 height 15
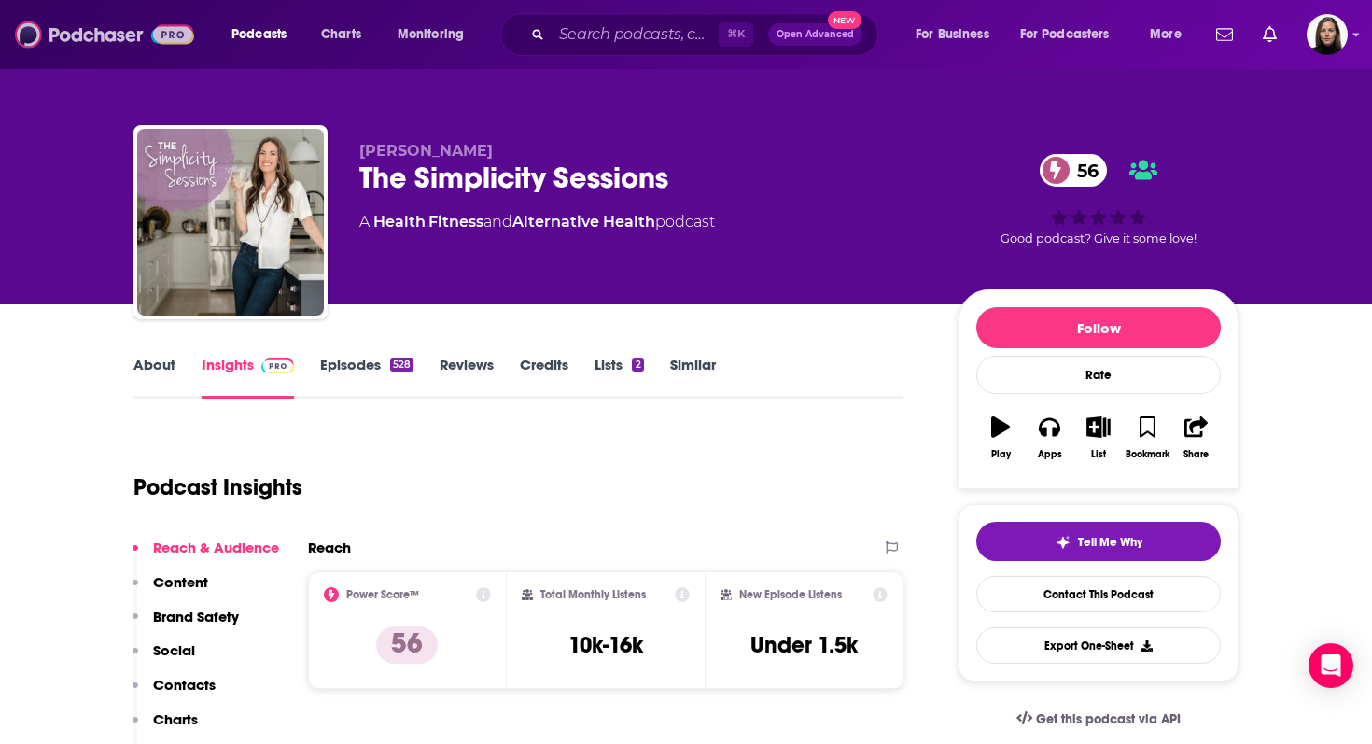
click at [92, 35] on img at bounding box center [104, 34] width 179 height 35
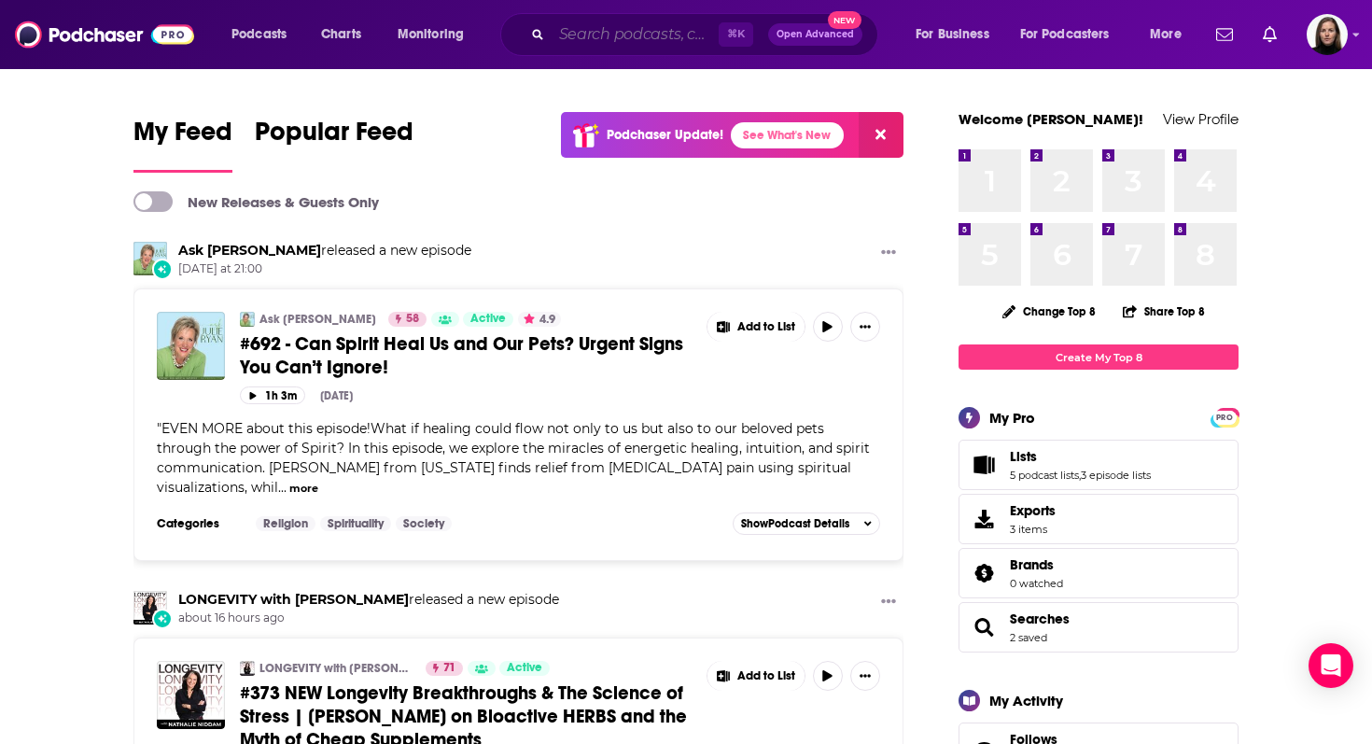
click at [582, 40] on input "Search podcasts, credits, & more..." at bounding box center [635, 35] width 167 height 30
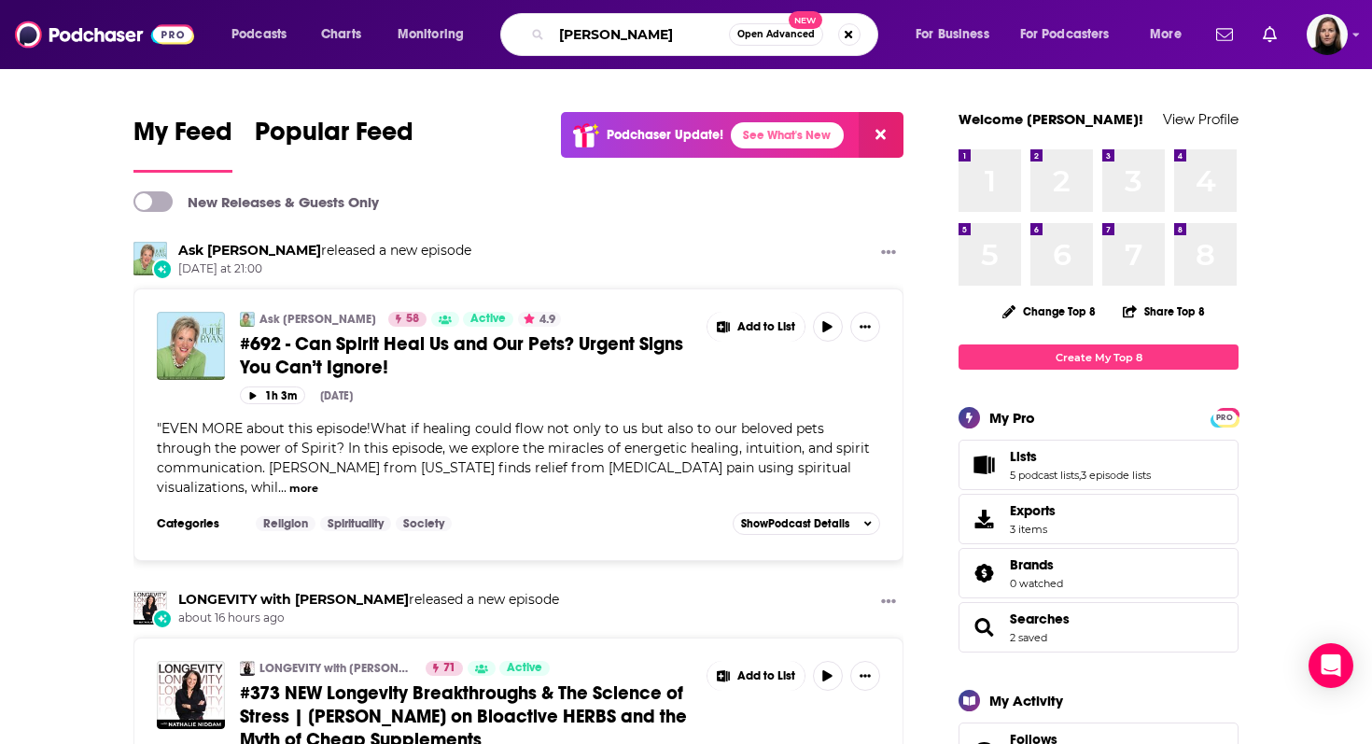
type input "[PERSON_NAME]"
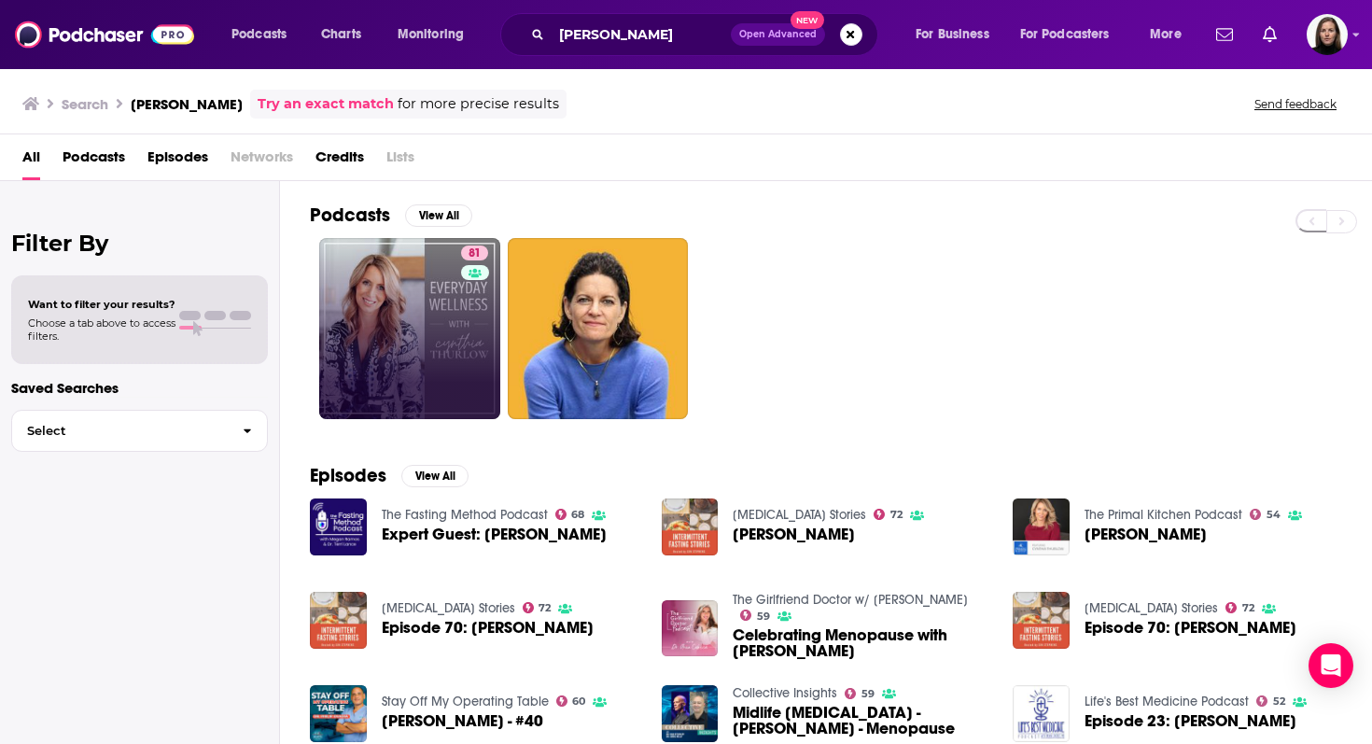
click at [362, 319] on link "81" at bounding box center [409, 328] width 181 height 181
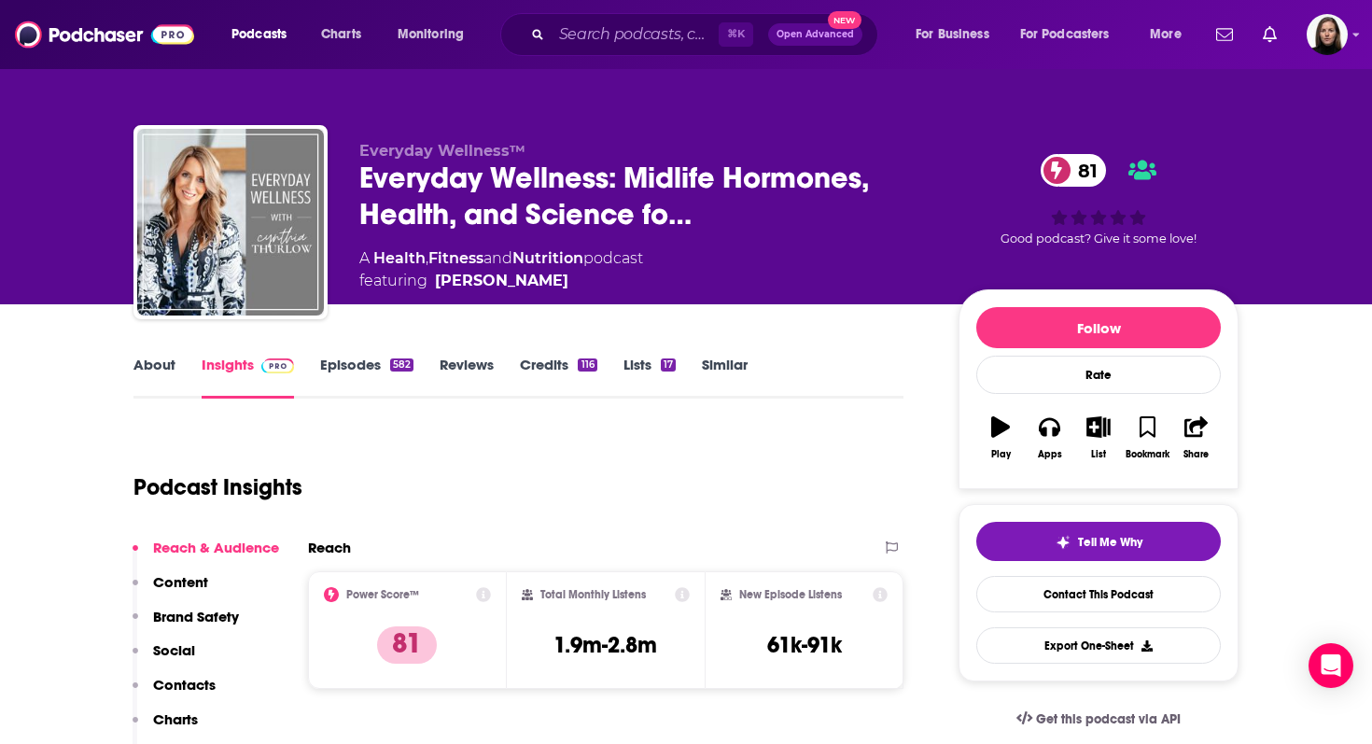
click at [157, 569] on button "Reach & Audience" at bounding box center [206, 555] width 147 height 35
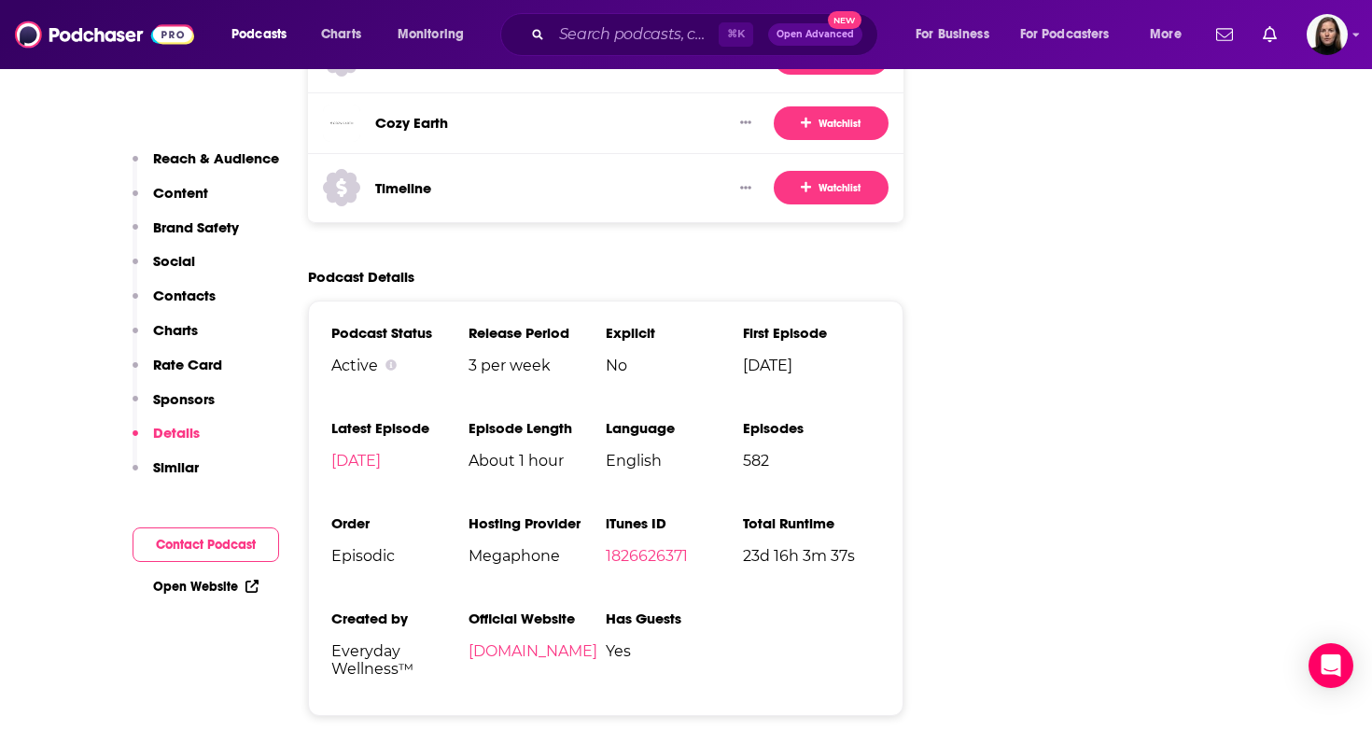
scroll to position [3970, 0]
